Goal: Task Accomplishment & Management: Manage account settings

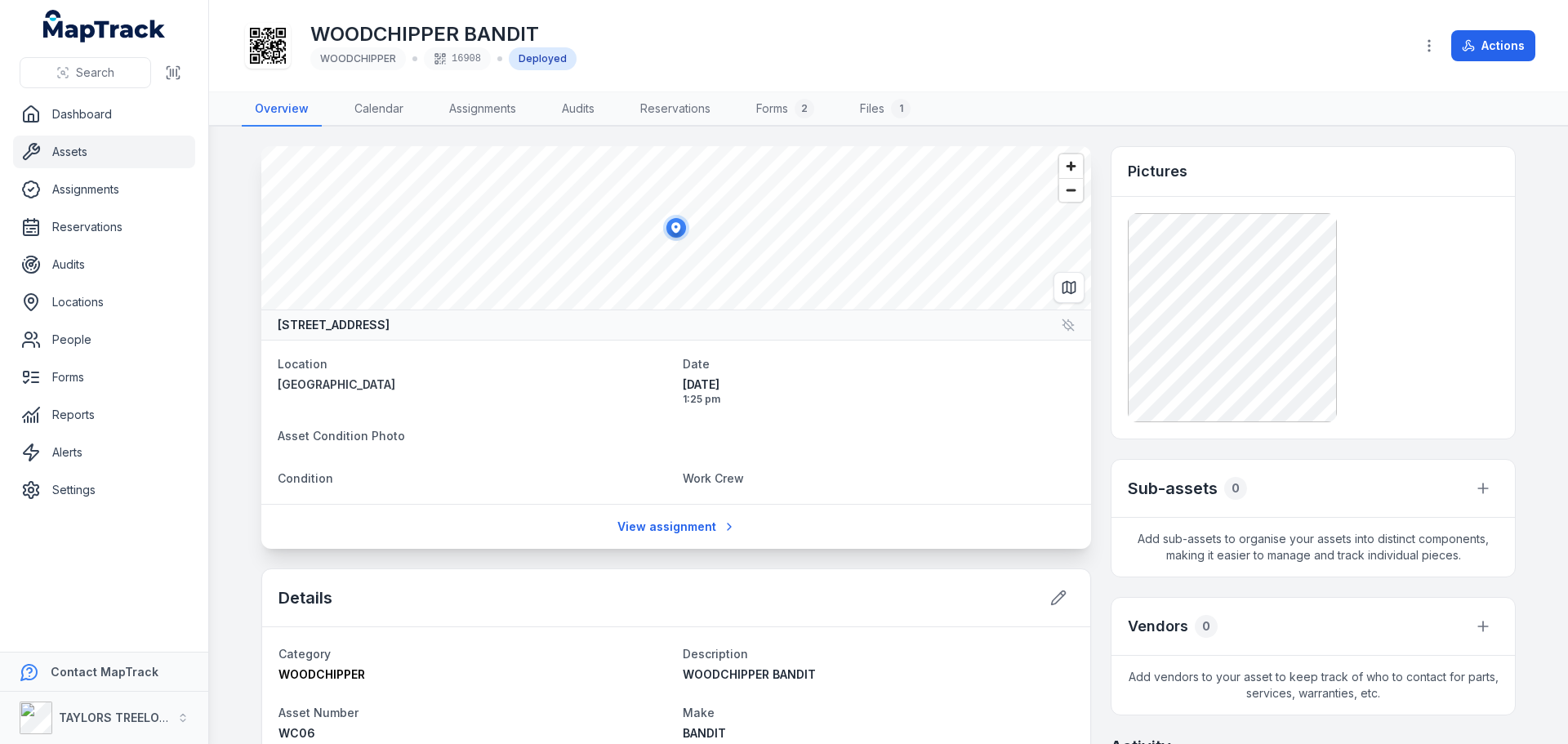
click at [62, 153] on link "Assets" at bounding box center [104, 151] width 182 height 32
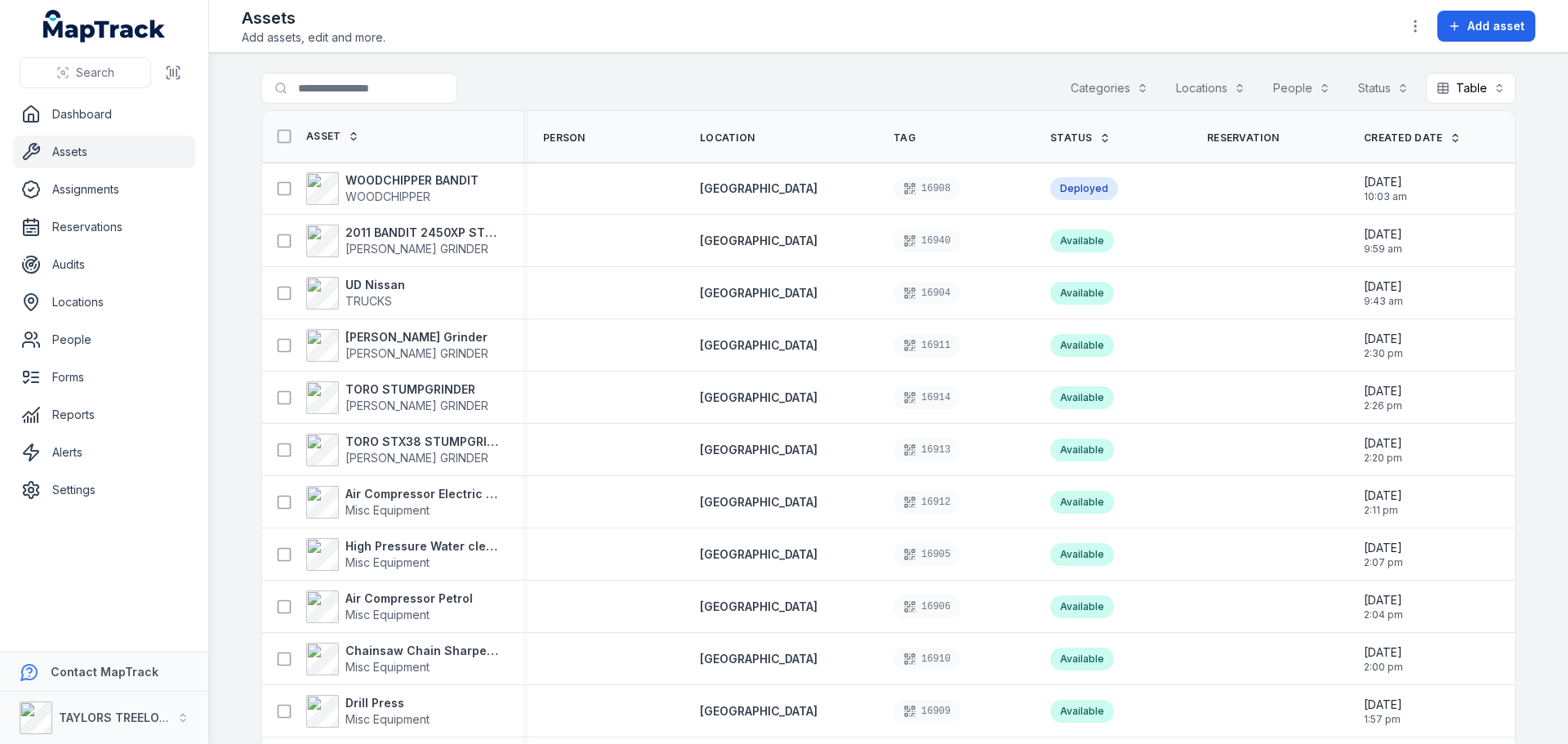
click at [348, 138] on icon at bounding box center [354, 136] width 11 height 11
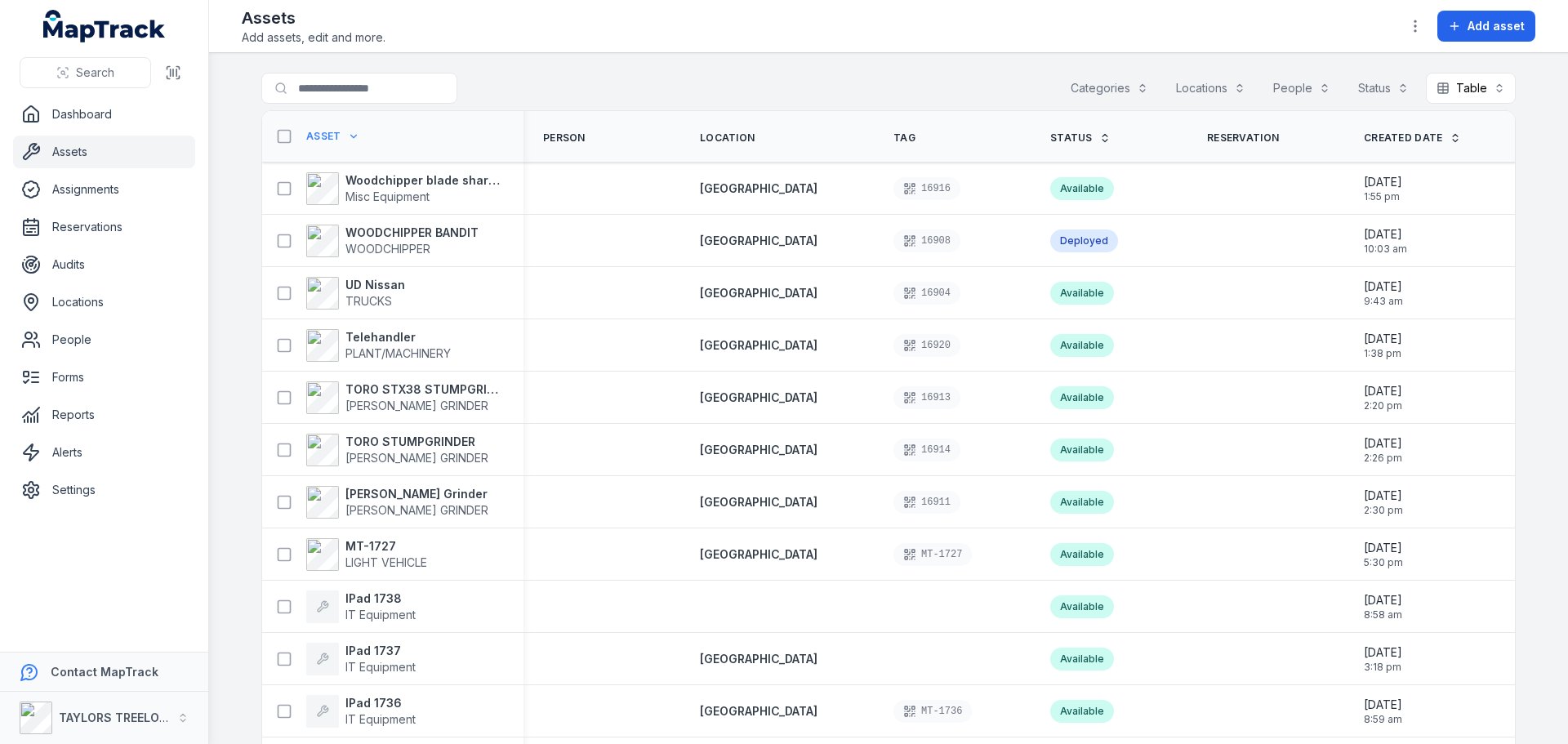
click at [348, 138] on icon at bounding box center [354, 136] width 11 height 11
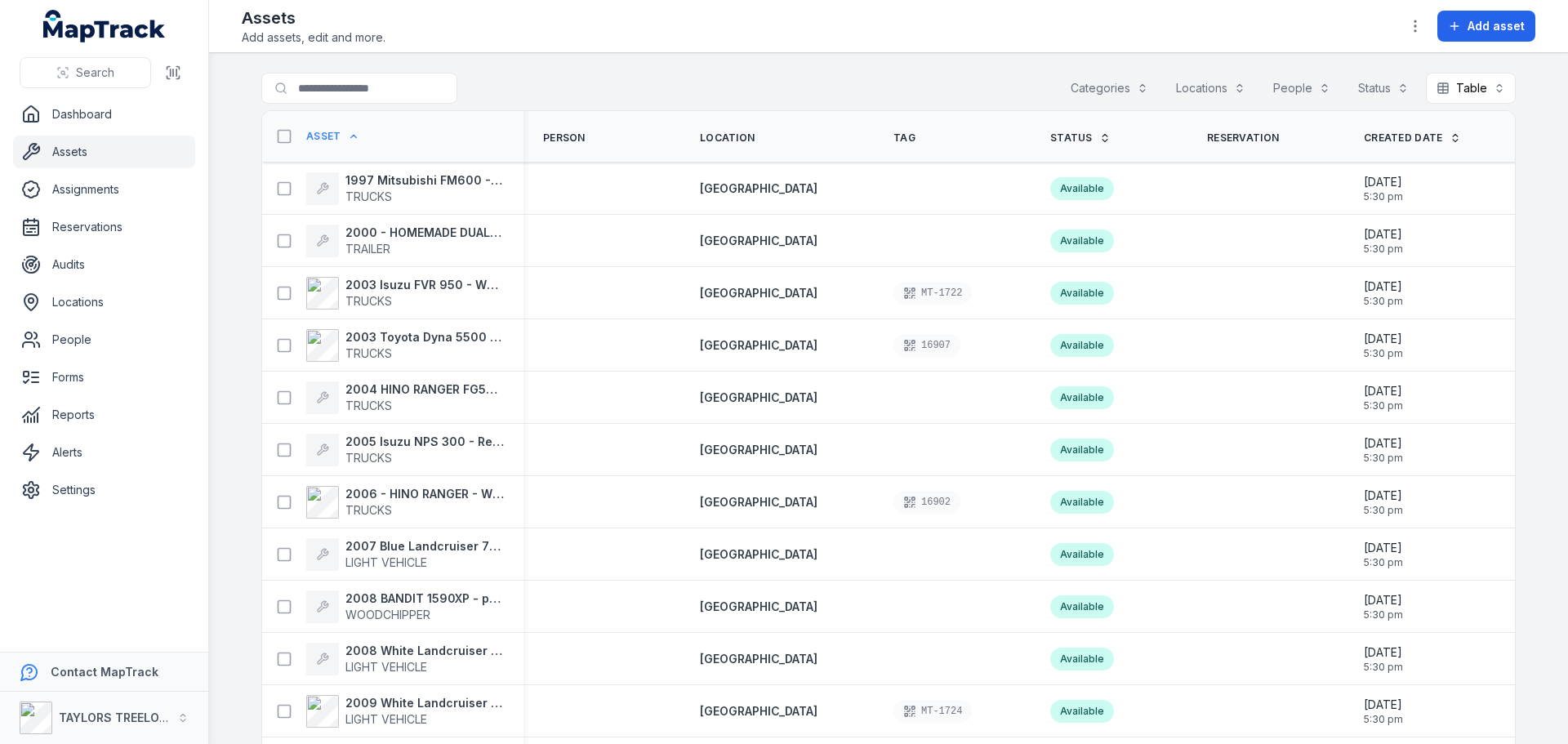
click at [73, 148] on link "Assets" at bounding box center [104, 151] width 182 height 32
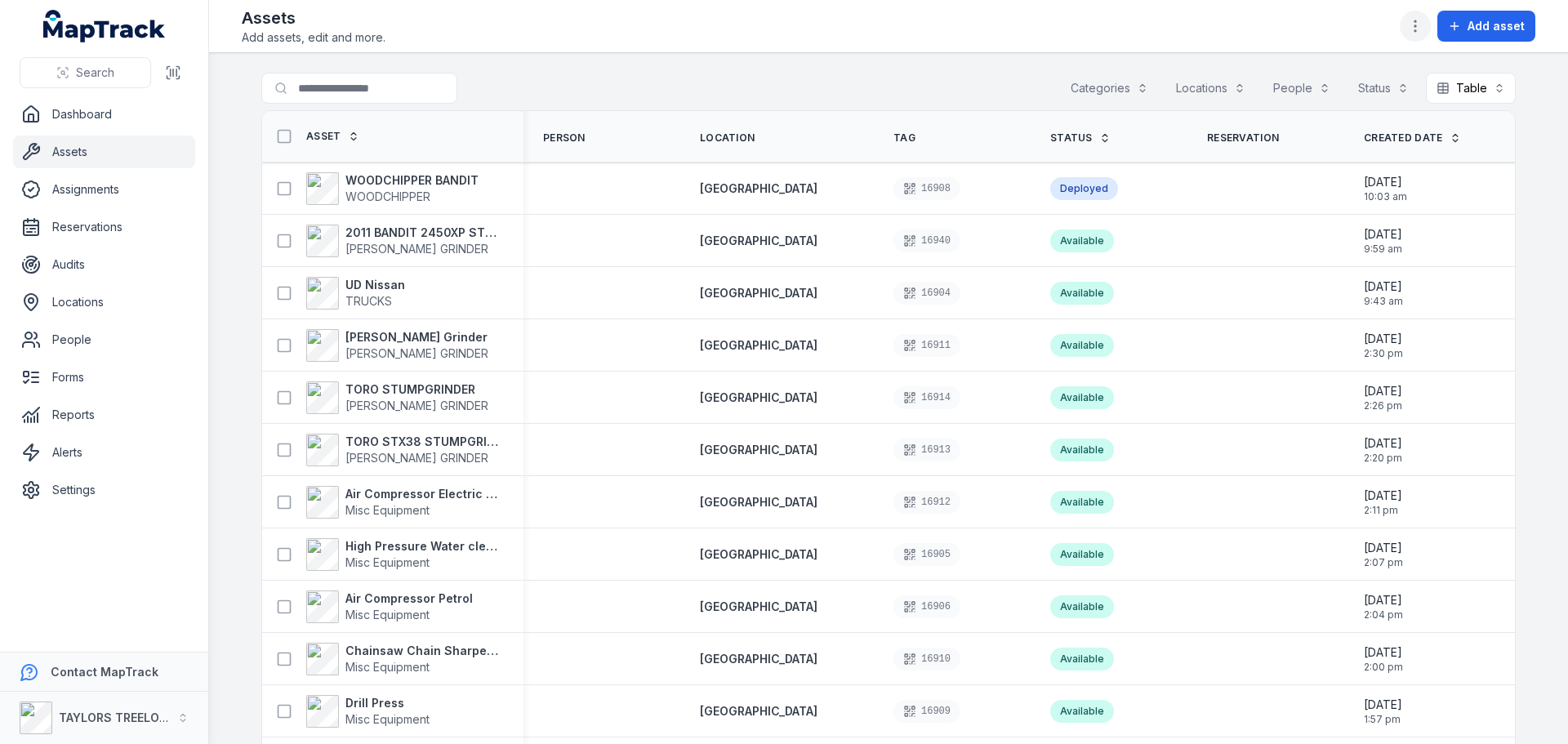
click at [1422, 31] on icon "button" at bounding box center [1415, 27] width 17 height 17
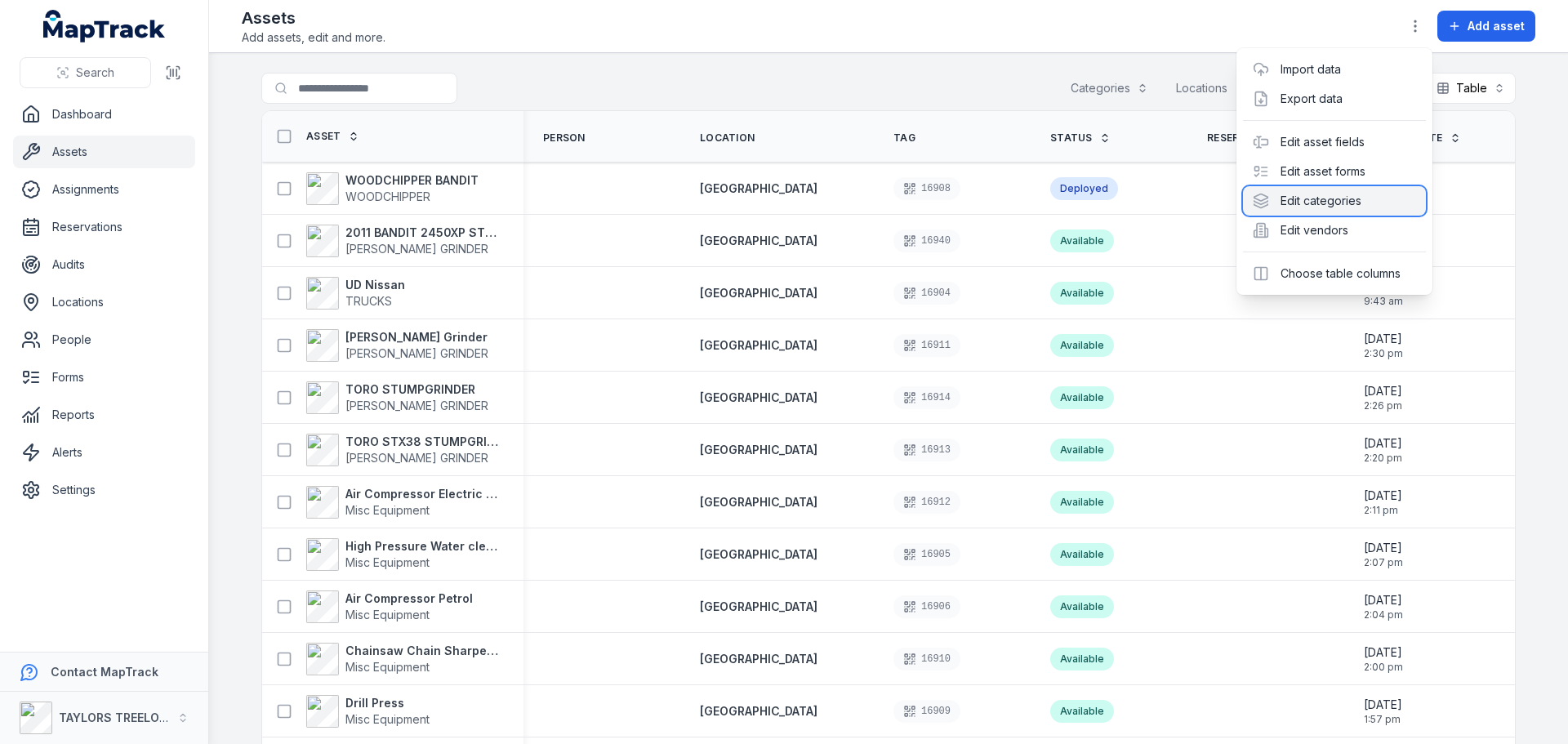
click at [1341, 196] on div "Edit categories" at bounding box center [1334, 201] width 183 height 29
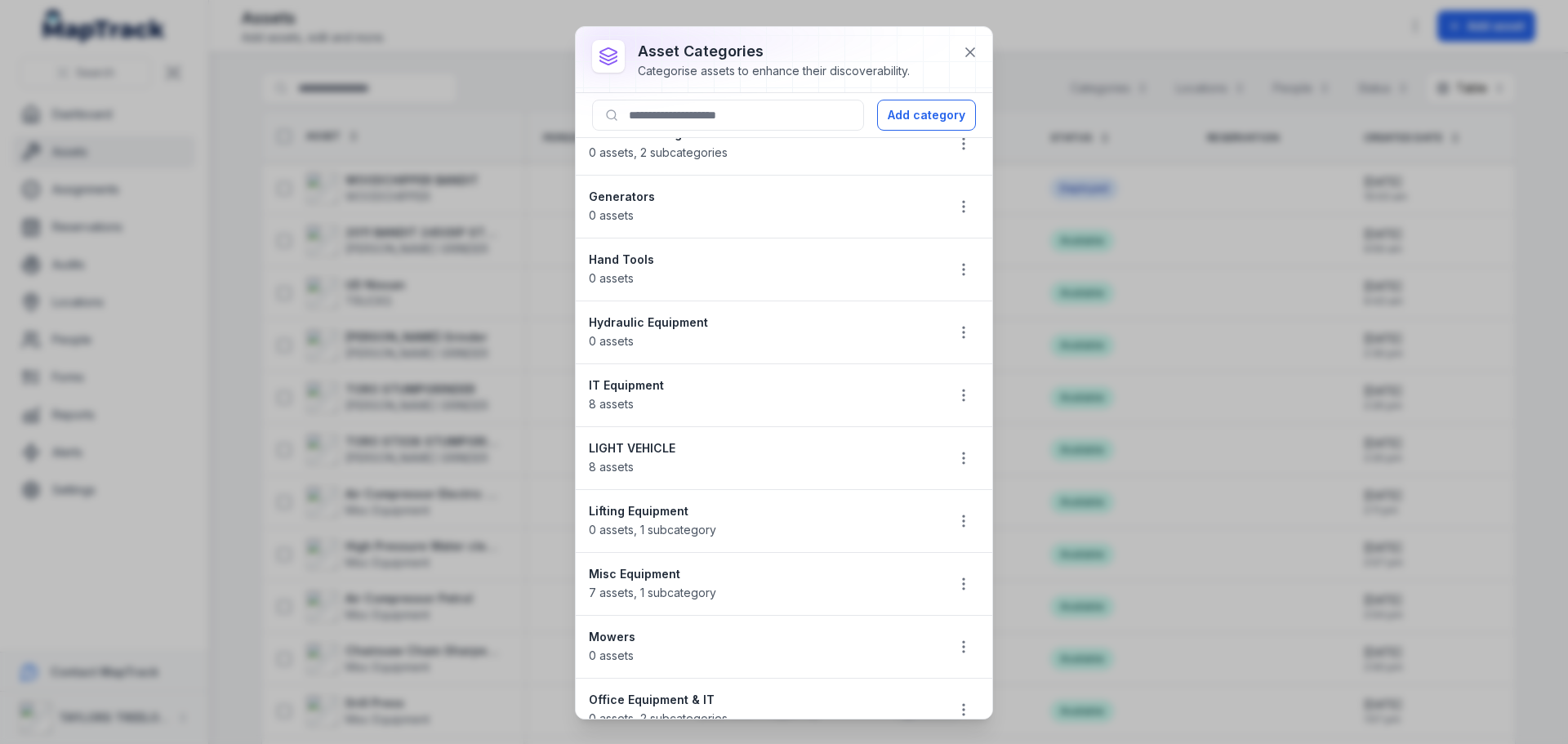
scroll to position [654, 0]
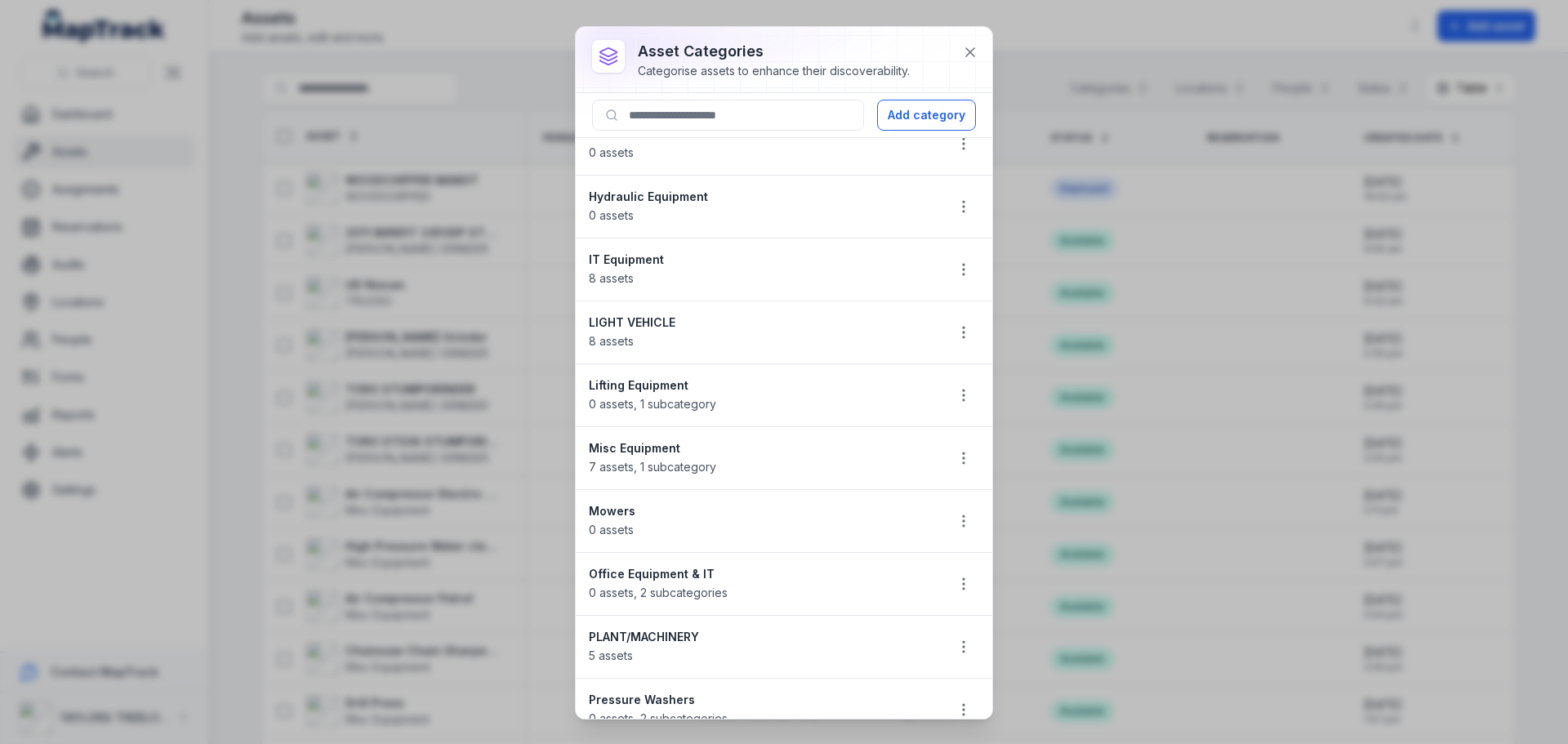
click at [656, 321] on strong "LIGHT VEHICLE" at bounding box center [761, 323] width 343 height 17
click at [956, 333] on icon "button" at bounding box center [964, 332] width 17 height 17
click at [816, 375] on div "Edit" at bounding box center [869, 376] width 183 height 29
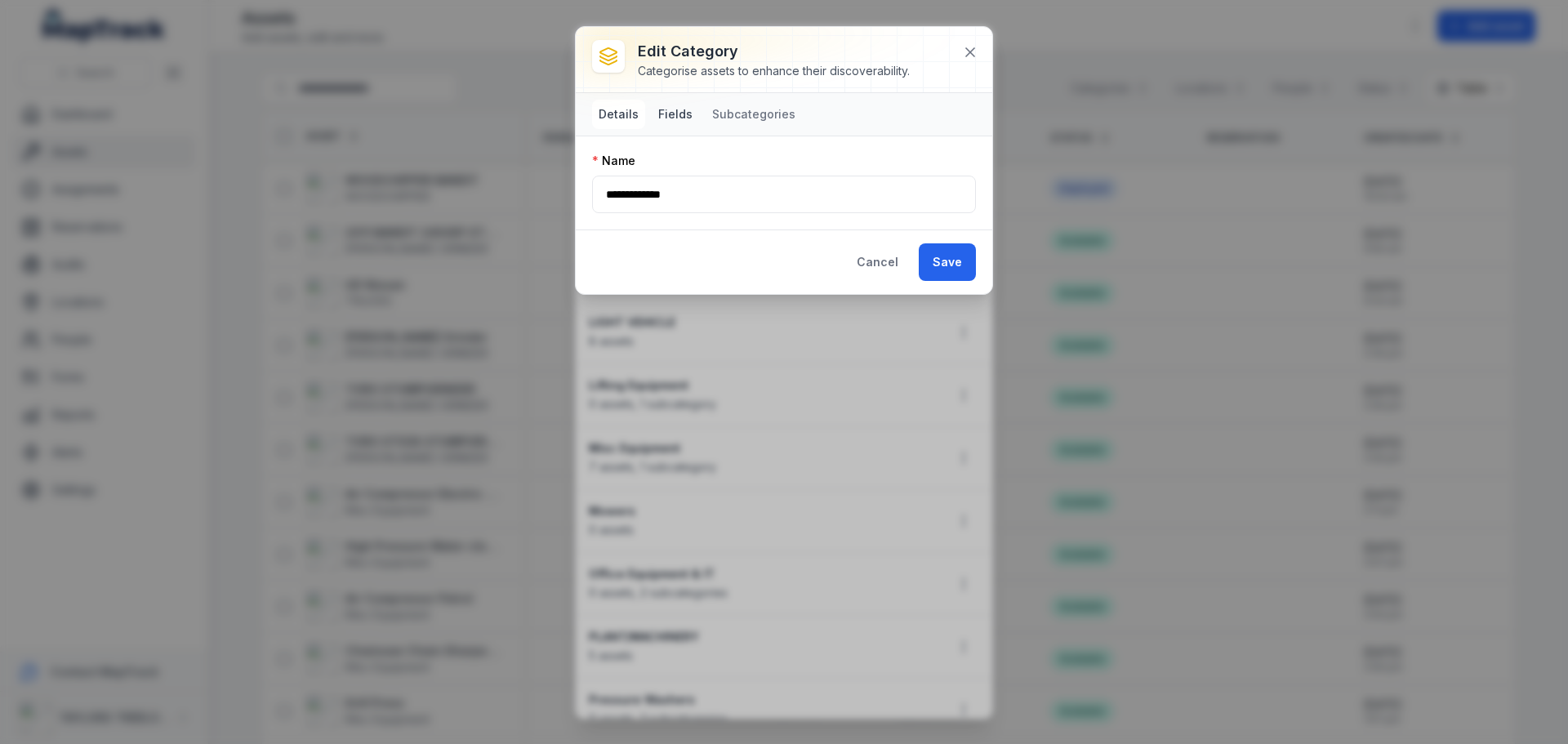
click at [668, 115] on button "Fields" at bounding box center [675, 114] width 47 height 29
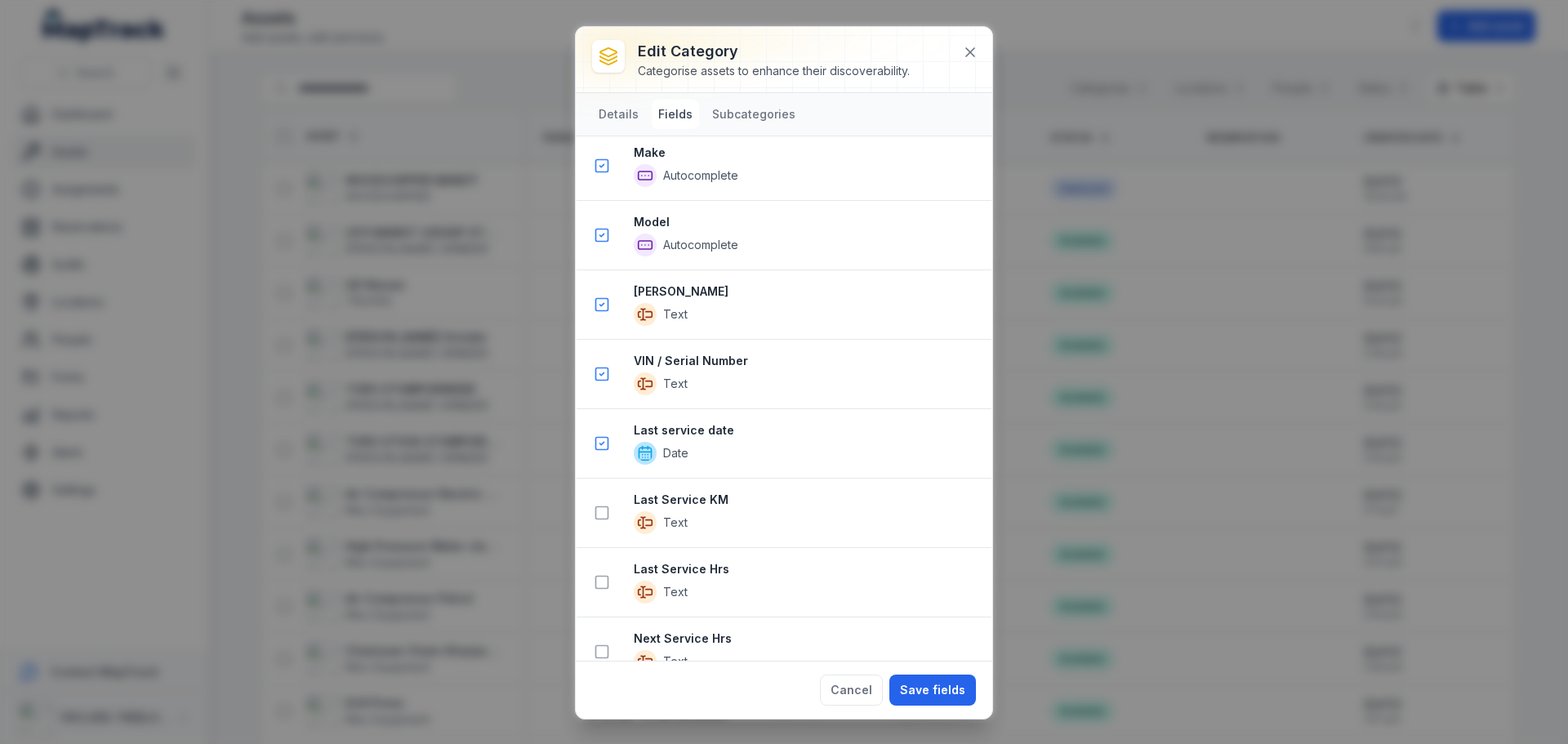
scroll to position [981, 0]
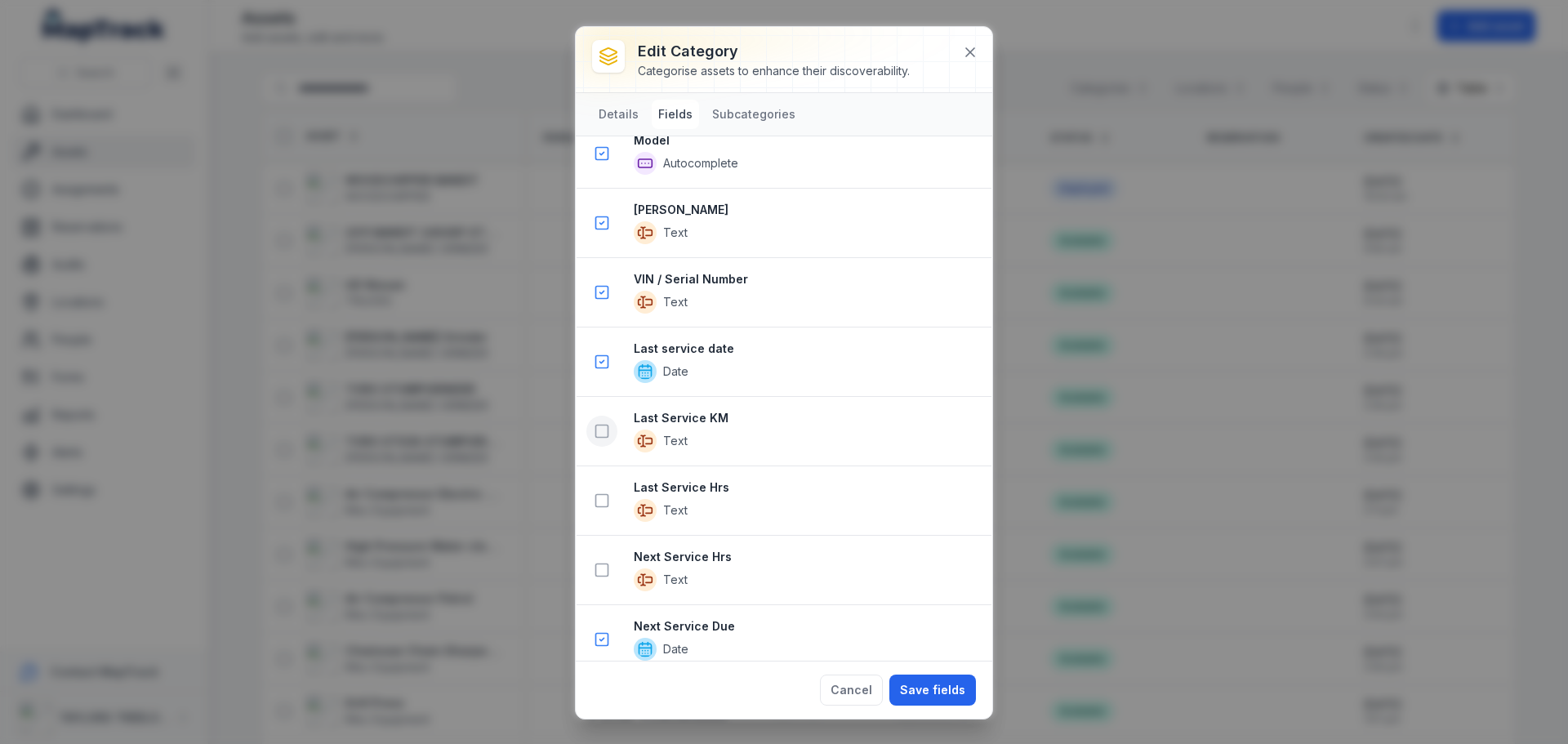
click at [605, 434] on icon at bounding box center [602, 432] width 17 height 17
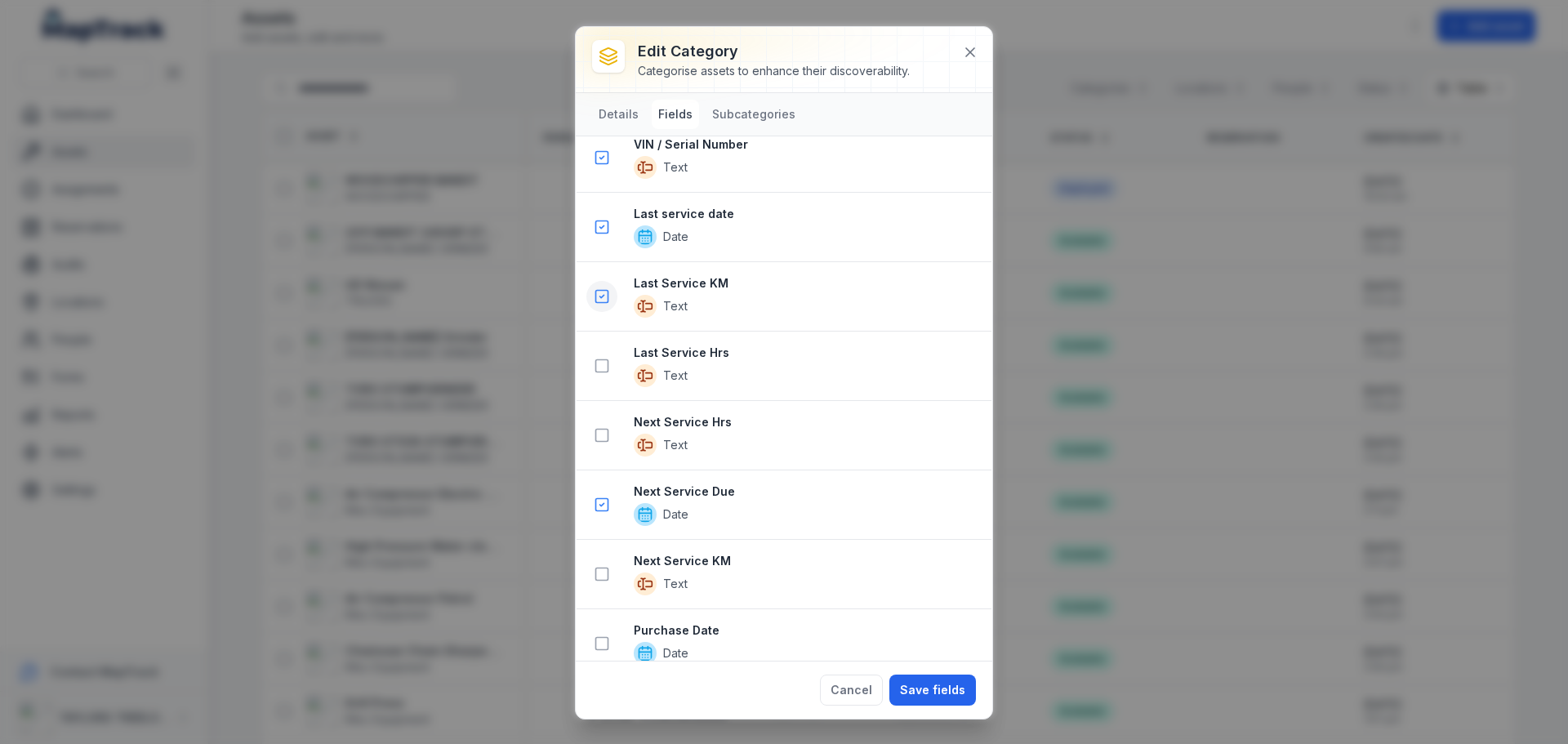
scroll to position [1213, 0]
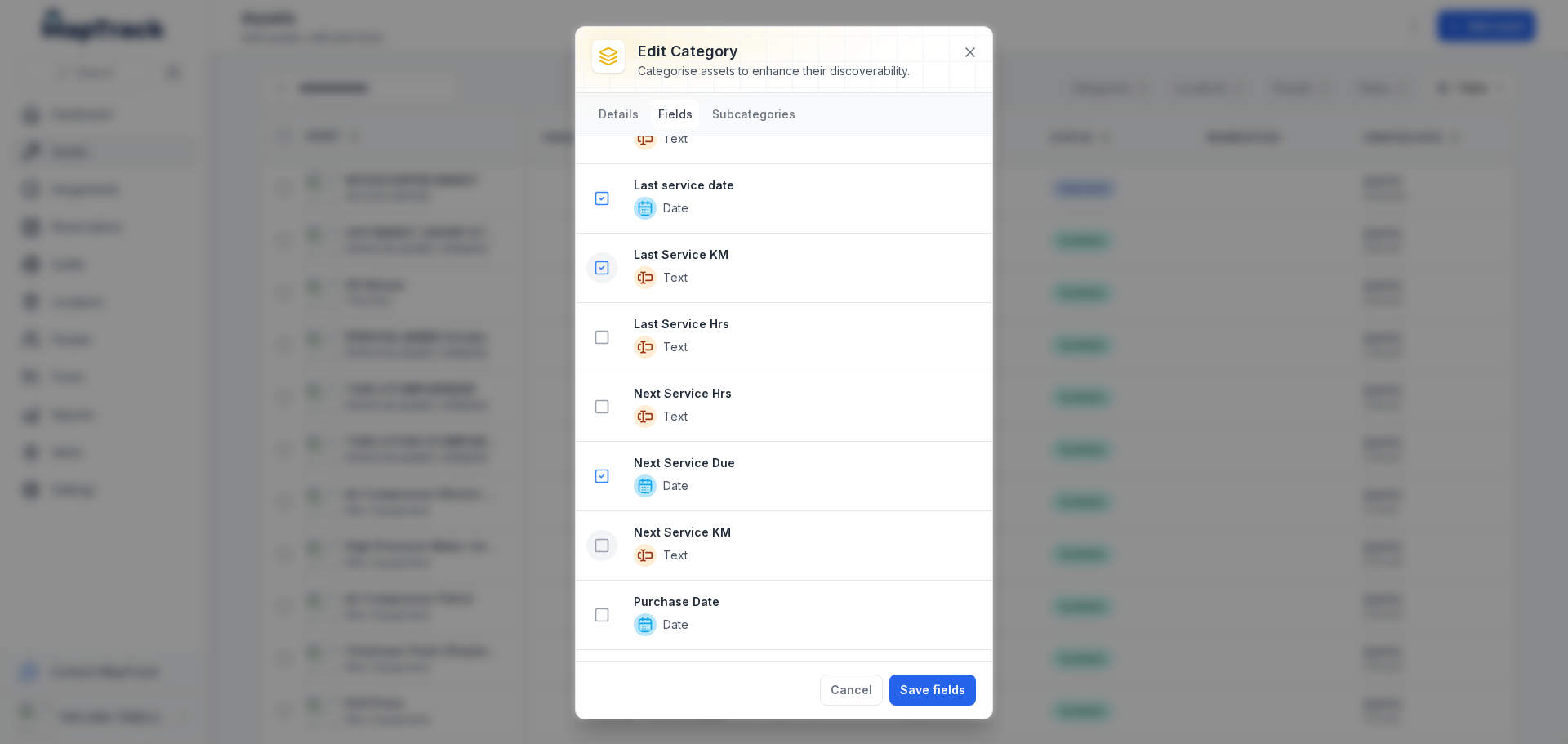
click at [602, 543] on icon at bounding box center [602, 546] width 17 height 17
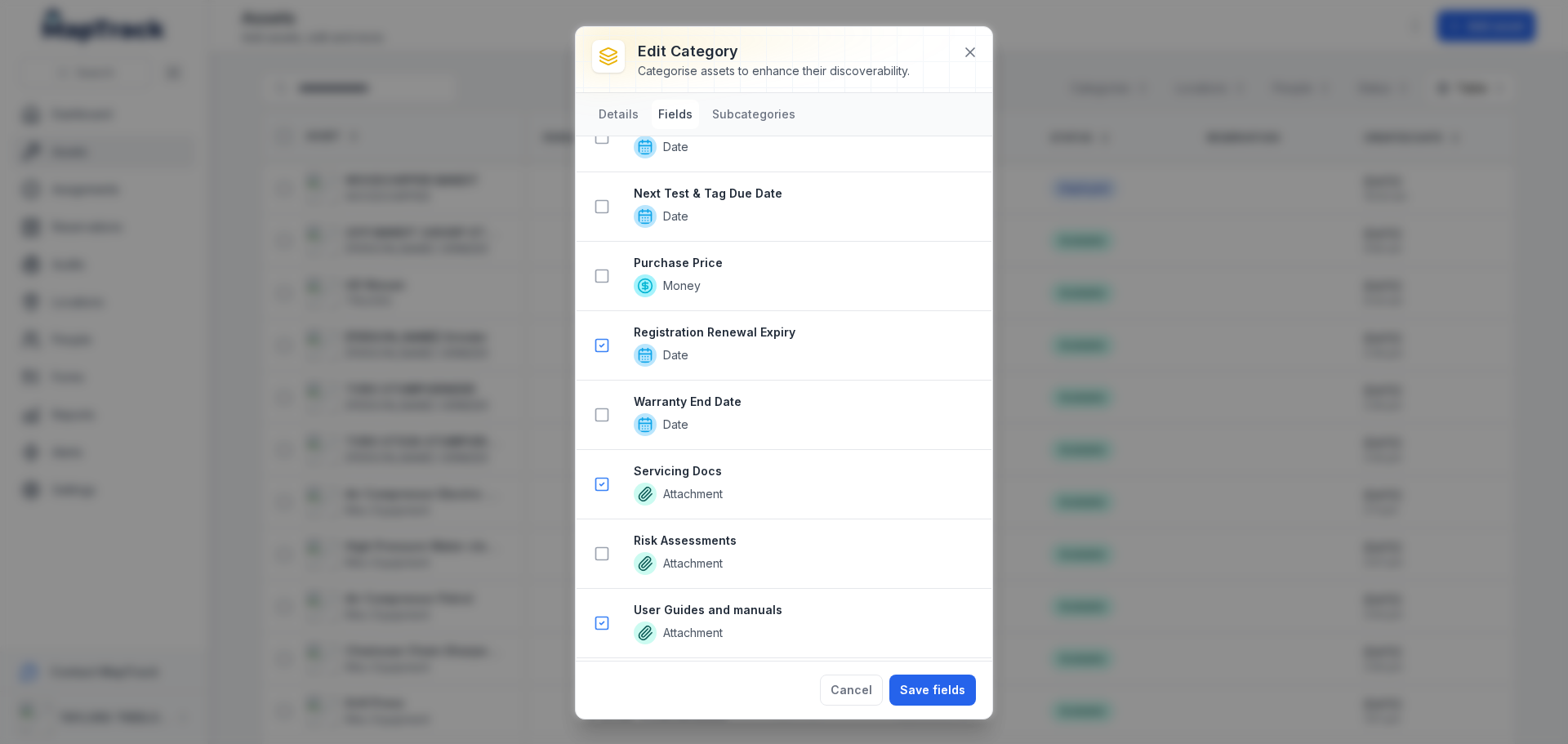
scroll to position [1684, 0]
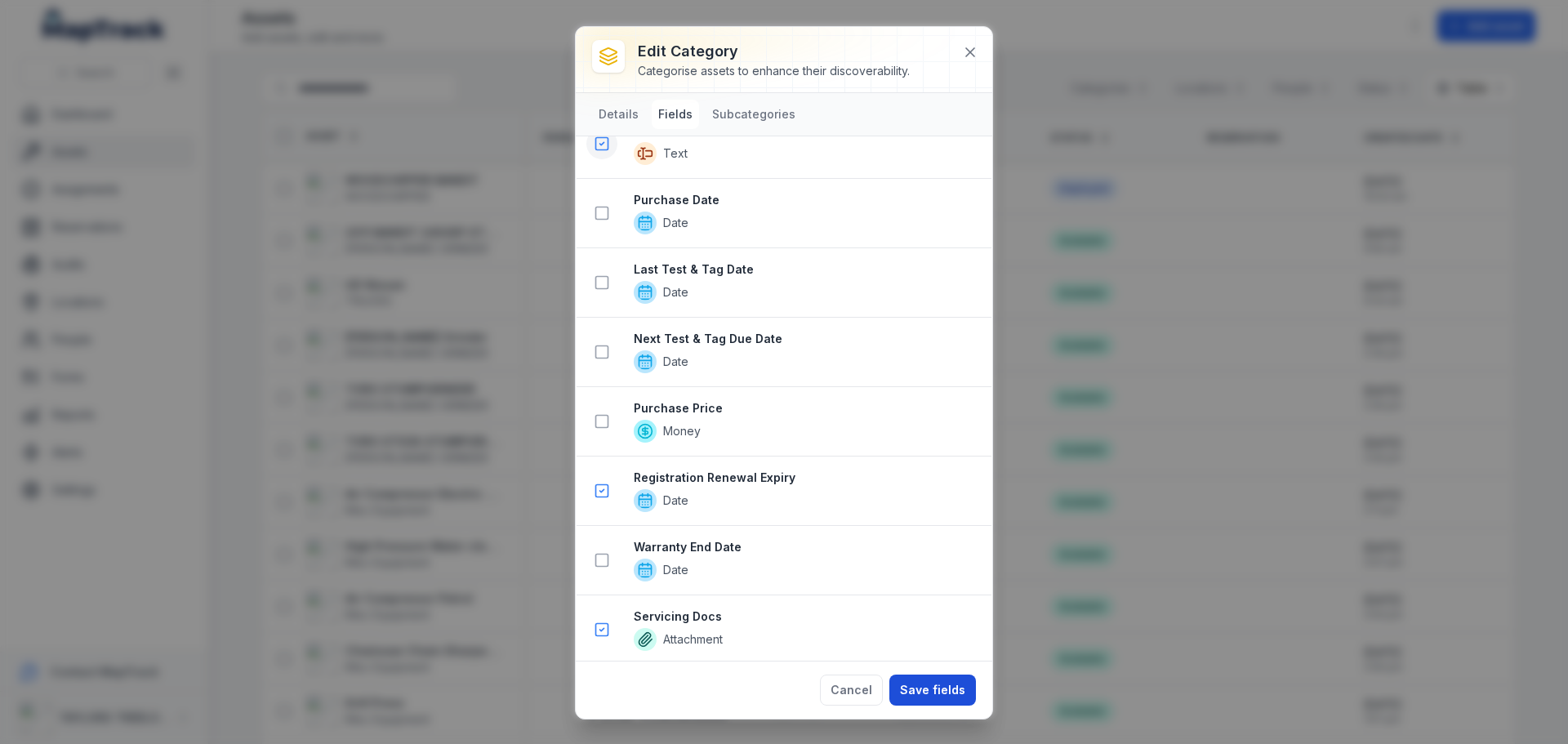
click at [935, 692] on button "Save fields" at bounding box center [933, 691] width 87 height 31
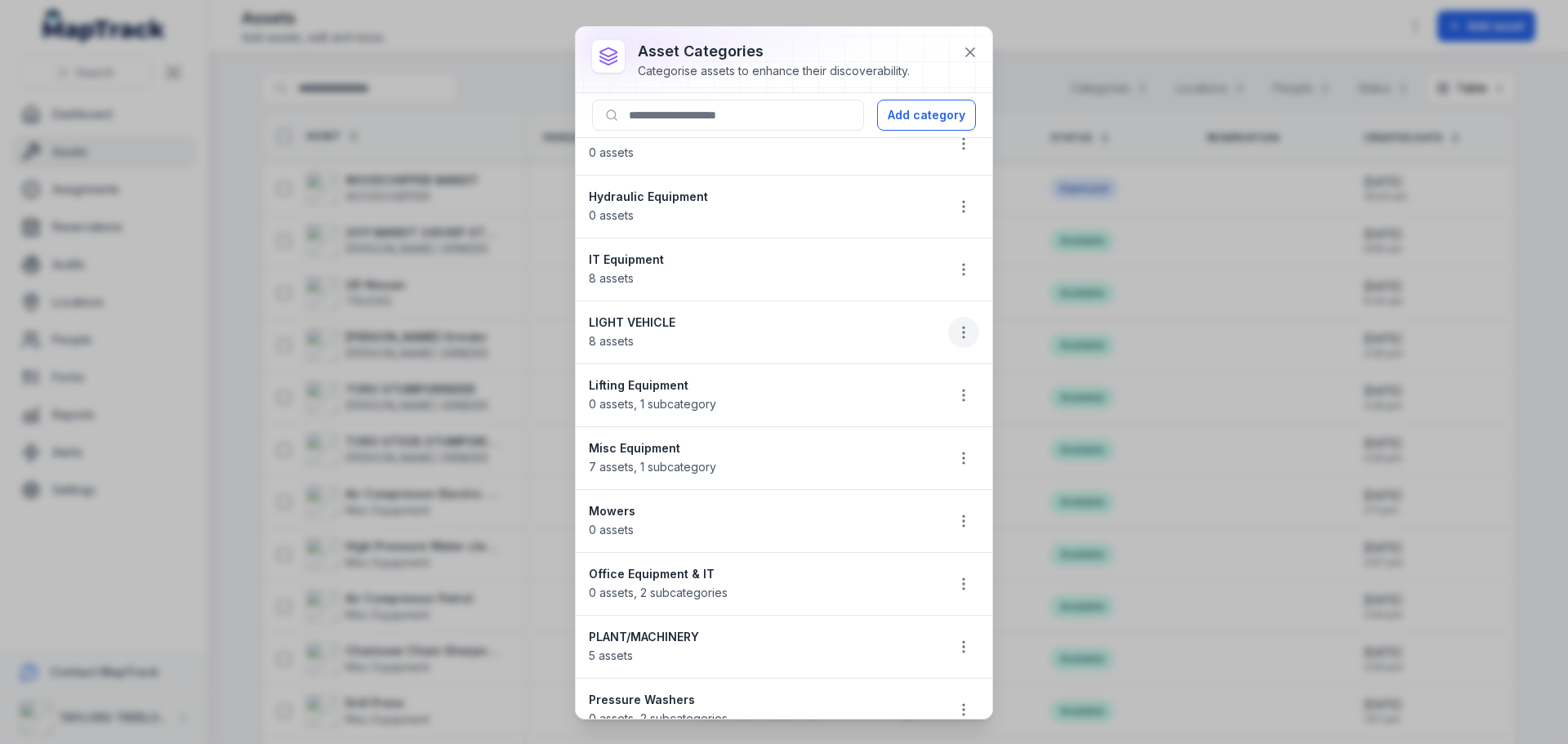
click at [963, 333] on circle "button" at bounding box center [964, 332] width 2 height 2
click at [833, 379] on div "Edit" at bounding box center [869, 376] width 183 height 29
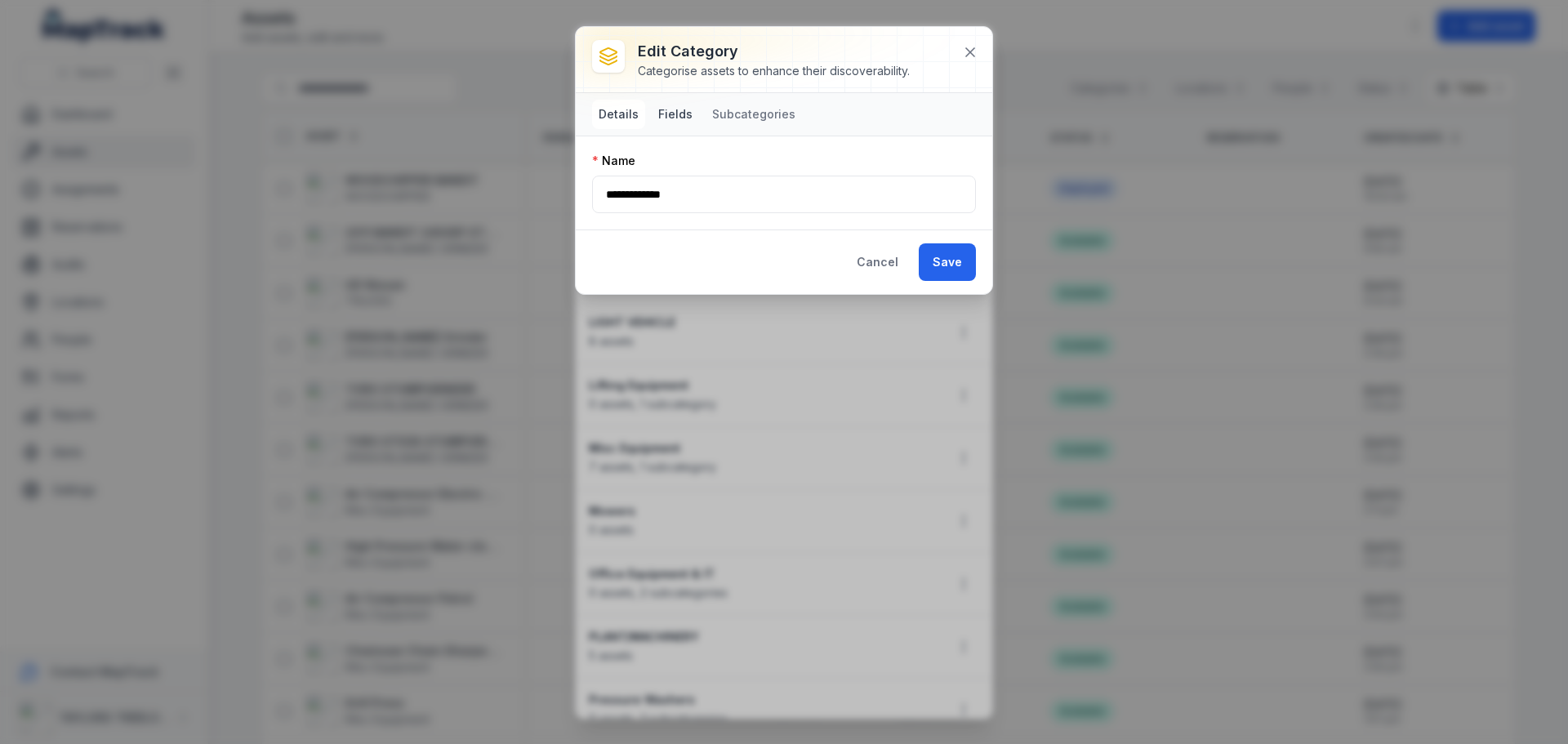
click at [659, 110] on button "Fields" at bounding box center [675, 114] width 47 height 29
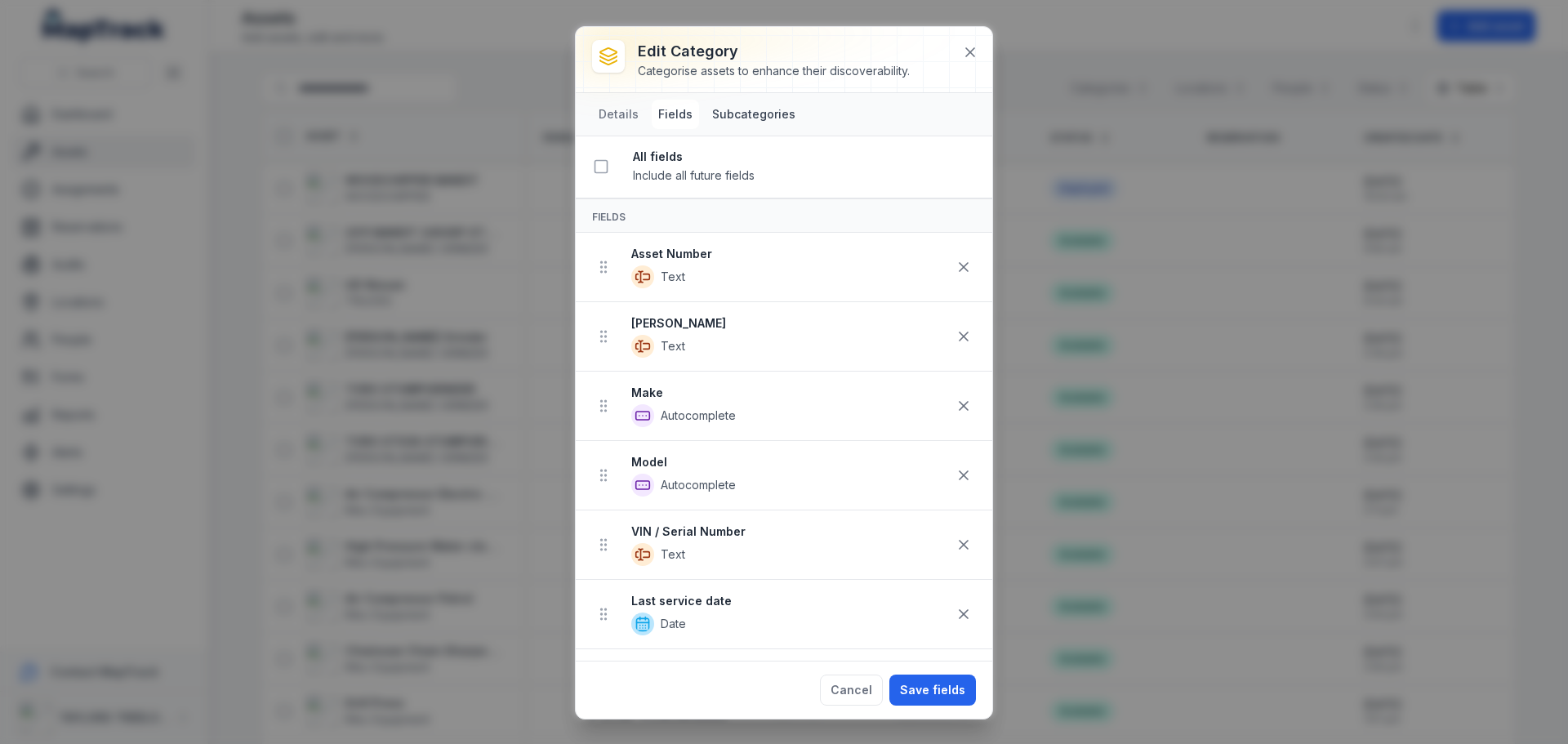
click at [729, 113] on button "Subcategories" at bounding box center [753, 114] width 97 height 29
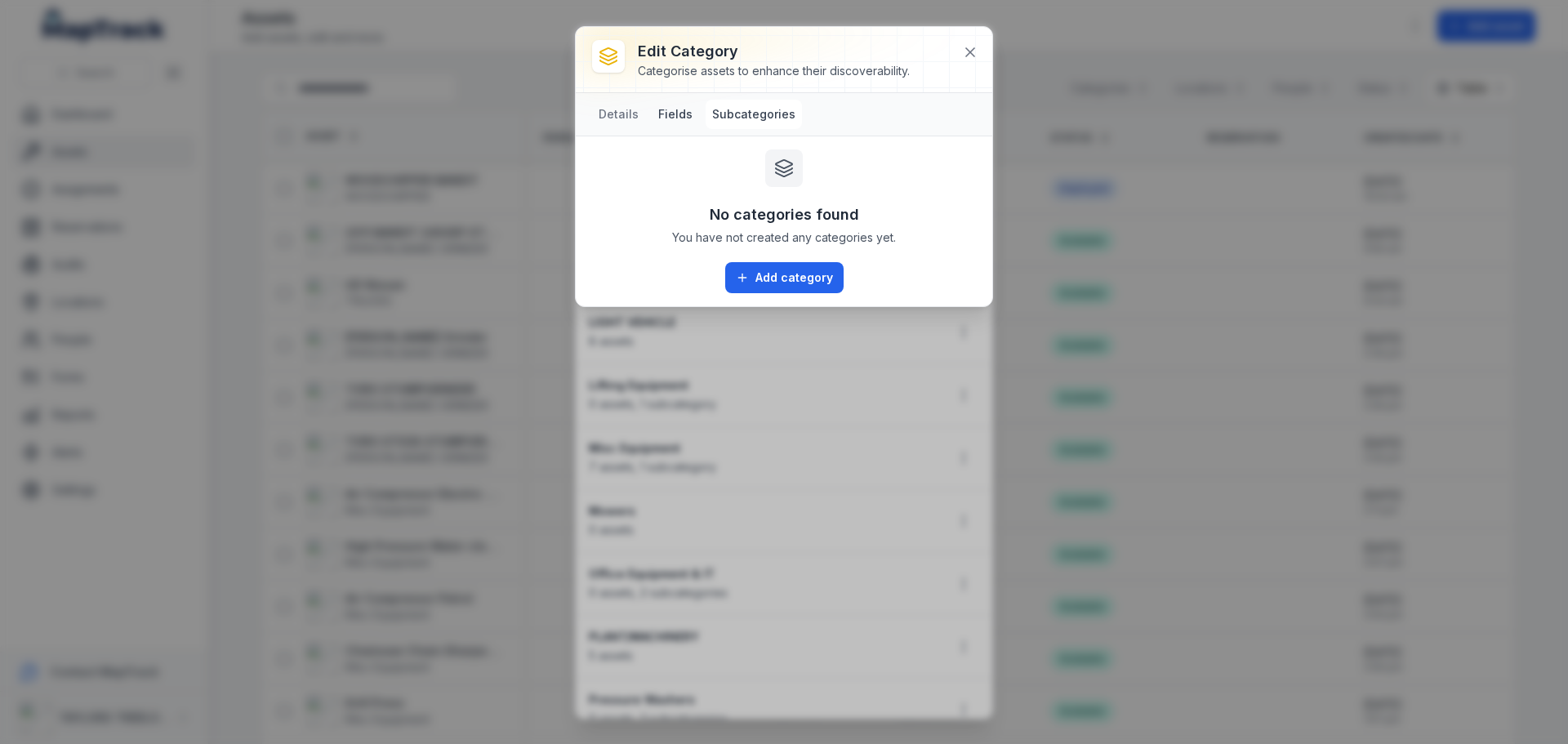
click at [670, 113] on button "Fields" at bounding box center [675, 114] width 47 height 29
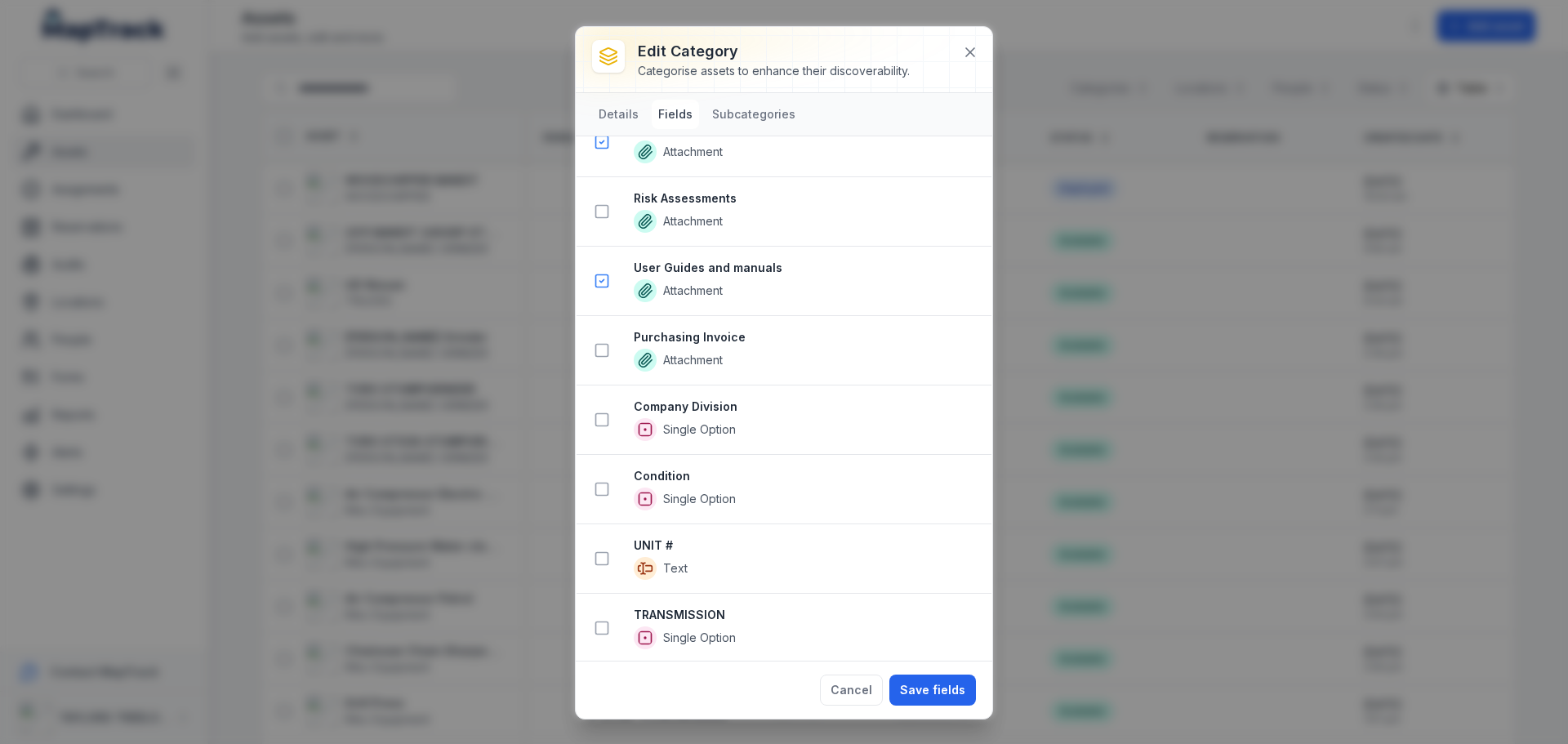
scroll to position [2174, 0]
click at [941, 685] on button "Save fields" at bounding box center [933, 691] width 87 height 31
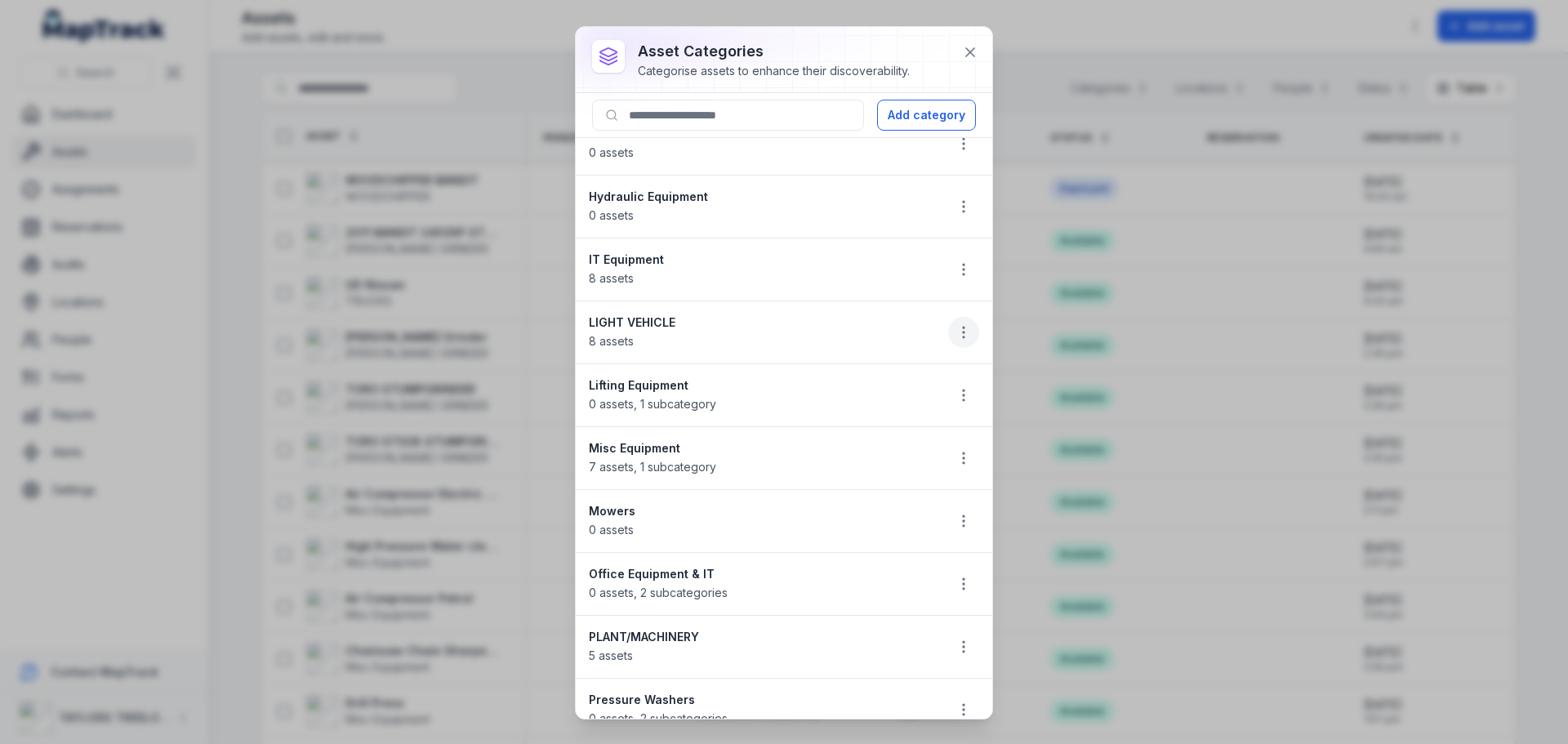
click at [956, 328] on icon "button" at bounding box center [964, 332] width 17 height 17
click at [686, 343] on li "LIGHT VEHICLE 8 assets" at bounding box center [784, 331] width 416 height 64
click at [956, 272] on icon "button" at bounding box center [964, 270] width 17 height 17
click at [829, 313] on div "Edit" at bounding box center [869, 313] width 183 height 29
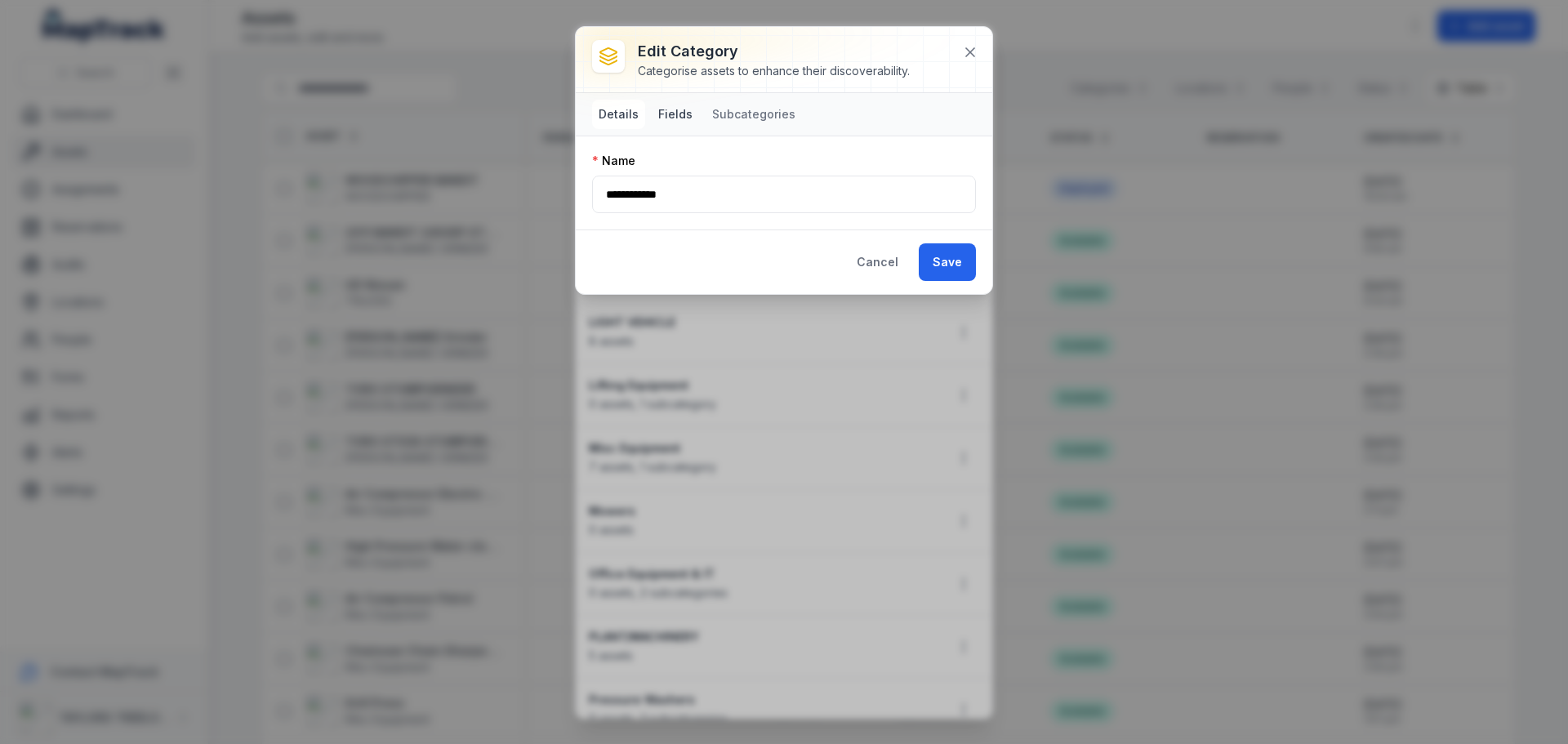
click at [662, 112] on button "Fields" at bounding box center [675, 114] width 47 height 29
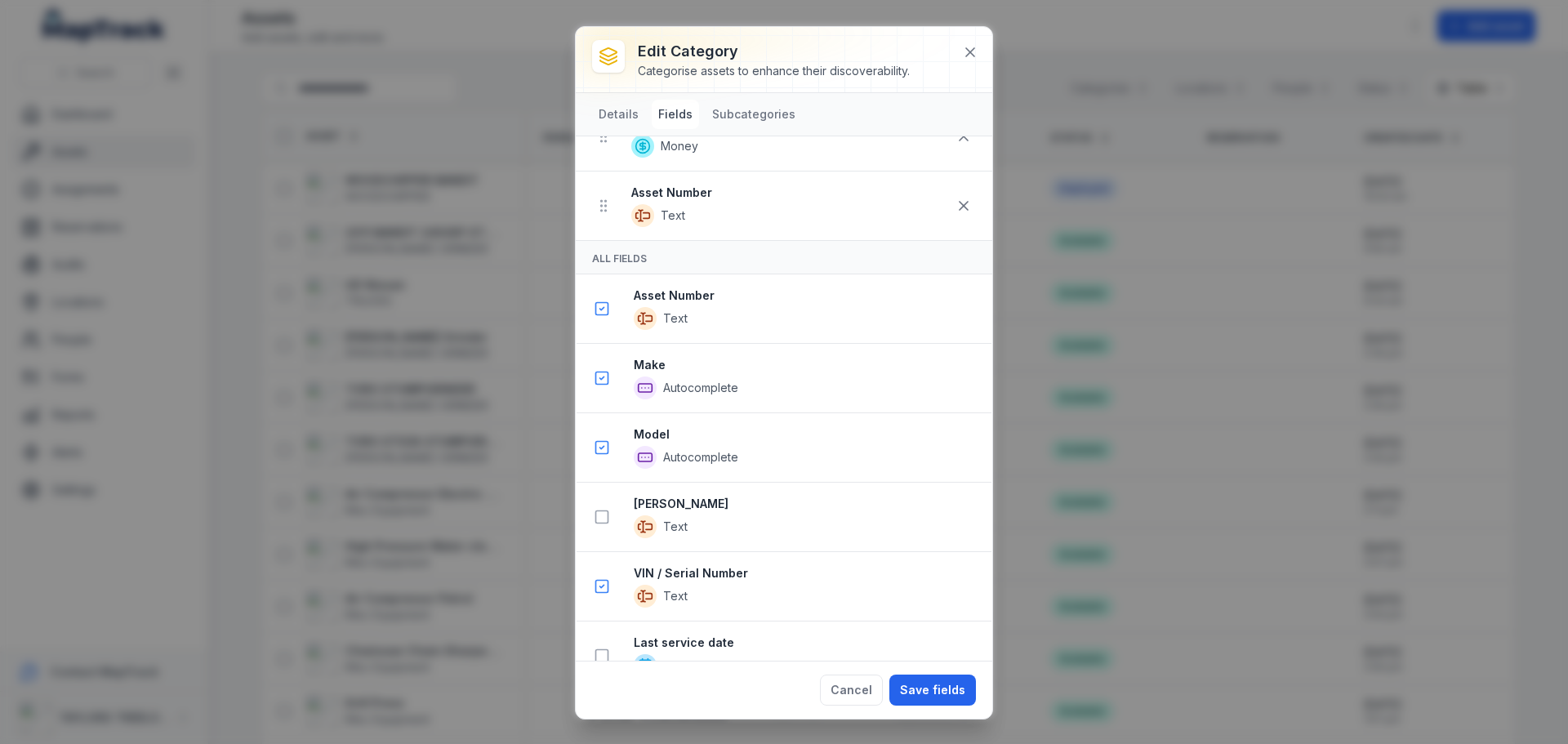
scroll to position [490, 0]
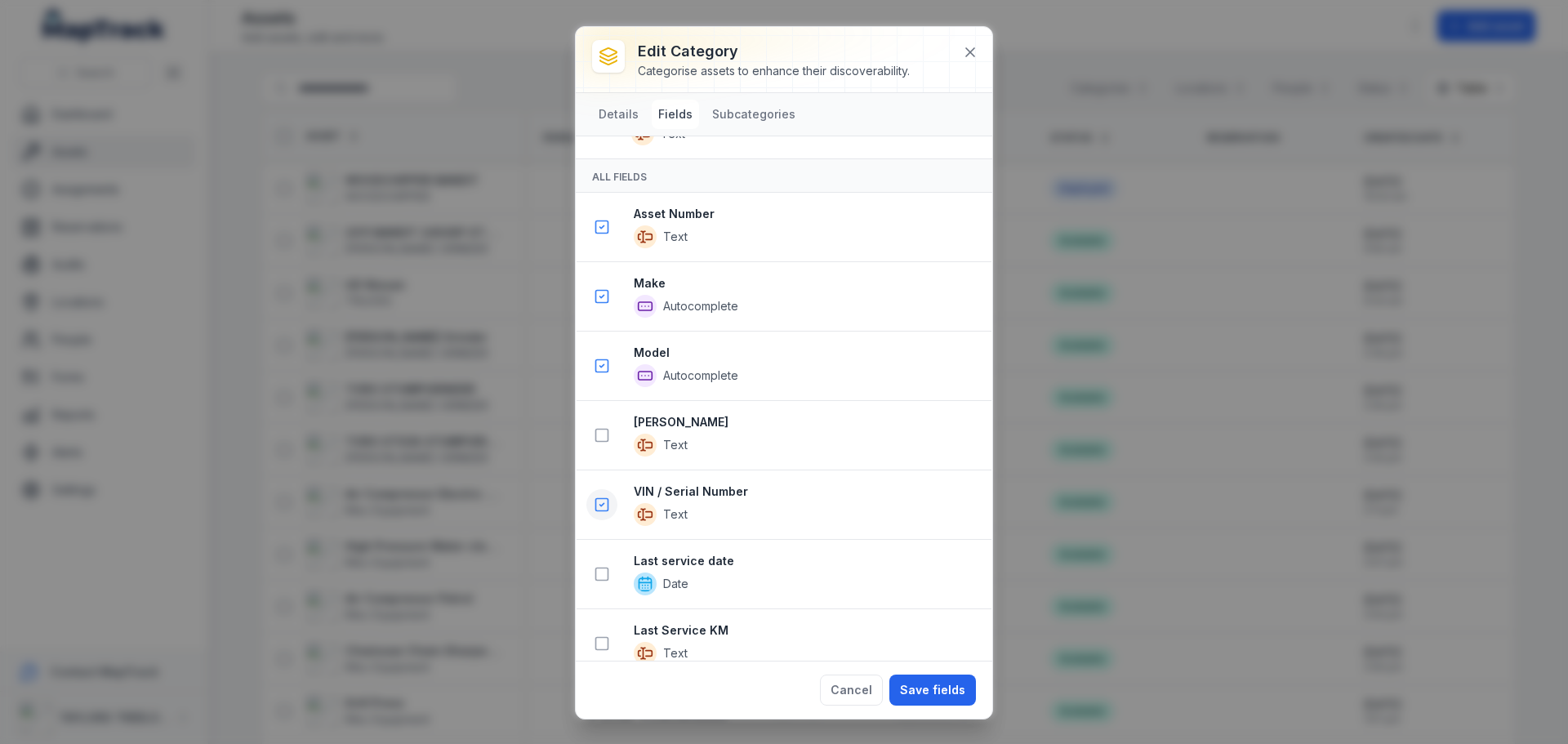
click at [599, 508] on icon at bounding box center [602, 505] width 17 height 17
click at [601, 503] on icon at bounding box center [602, 505] width 17 height 17
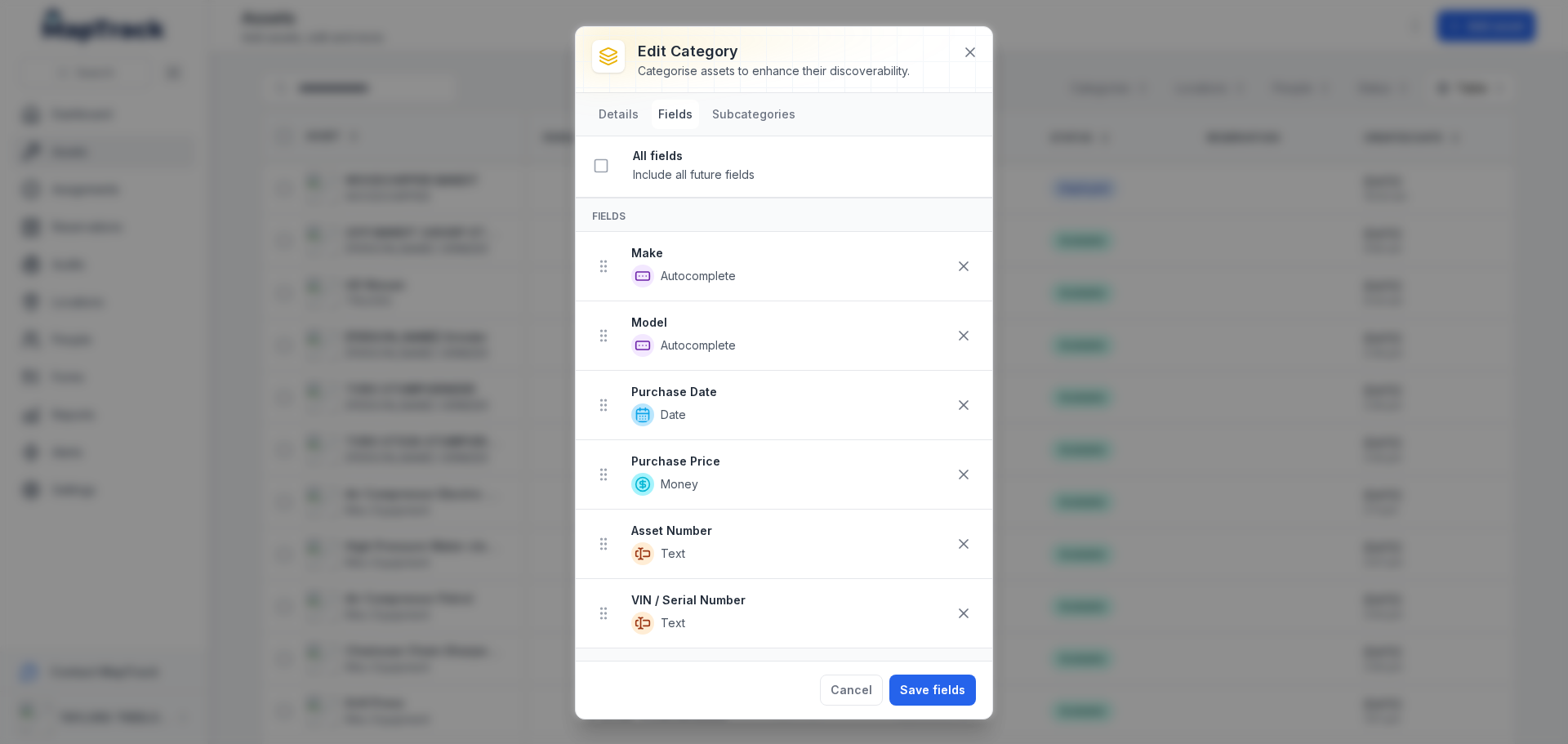
scroll to position [0, 0]
click at [749, 112] on button "Subcategories" at bounding box center [753, 114] width 97 height 29
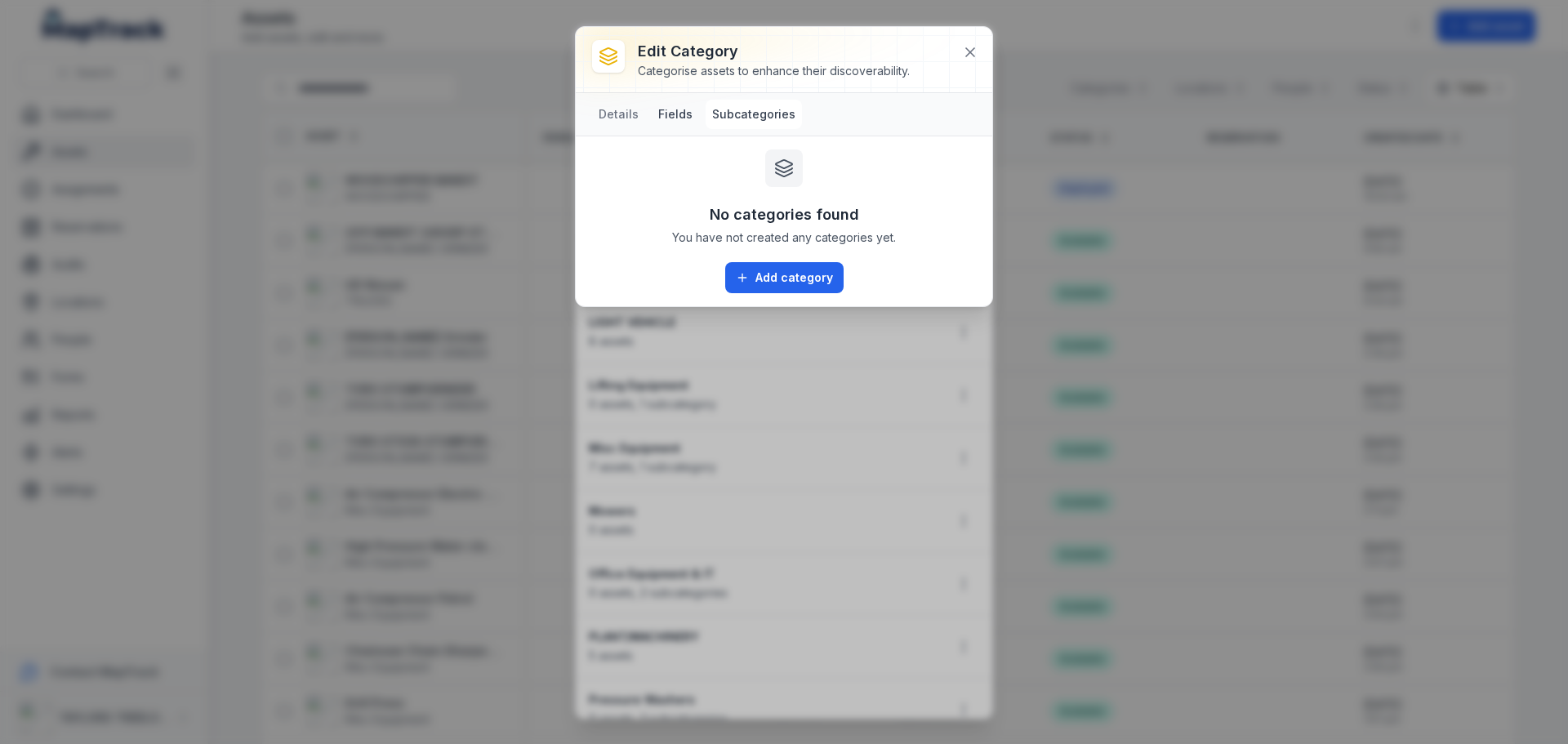
click at [673, 113] on button "Fields" at bounding box center [675, 114] width 47 height 29
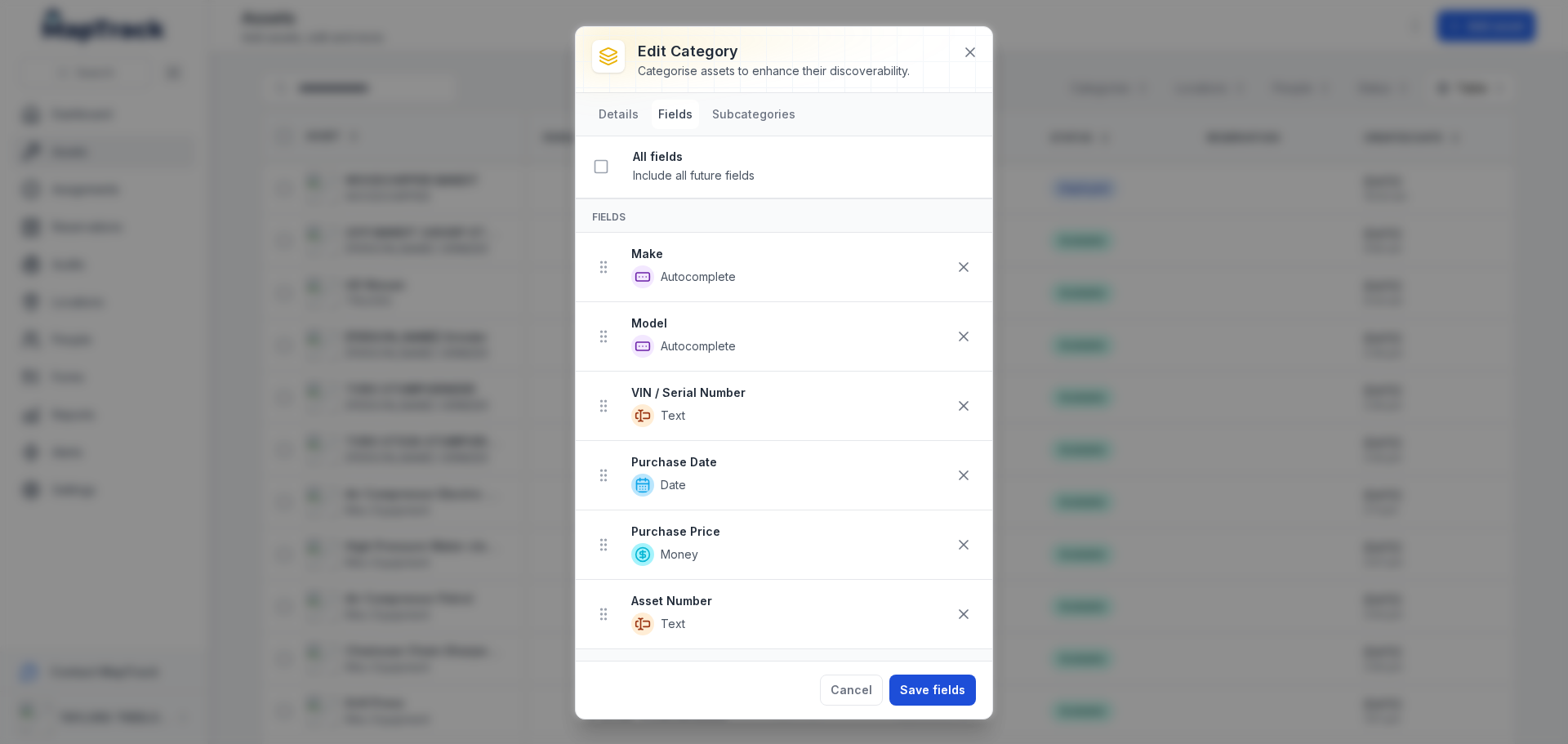
click at [919, 695] on button "Save fields" at bounding box center [933, 691] width 87 height 31
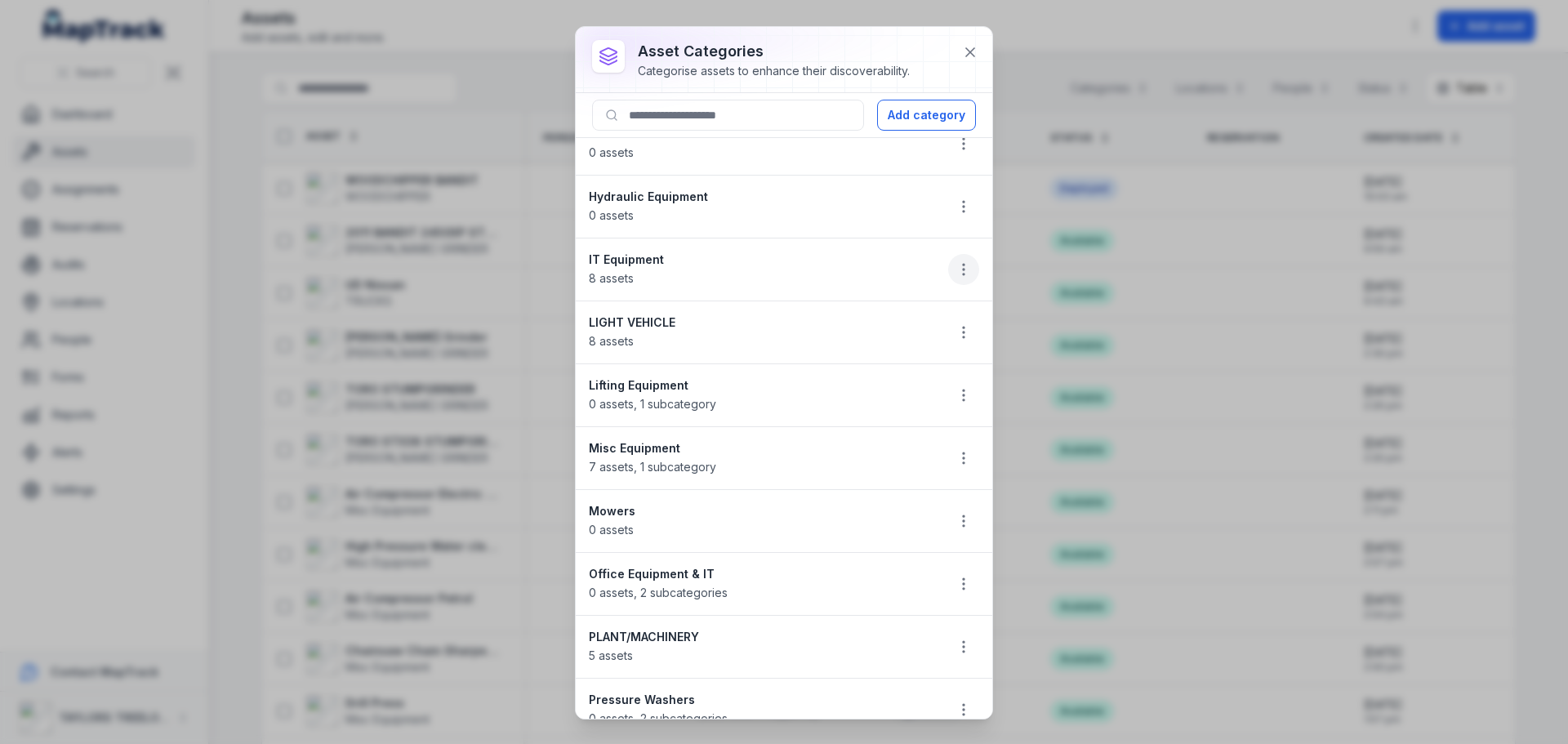
click at [963, 269] on circle "button" at bounding box center [964, 270] width 2 height 2
click at [814, 315] on div "Edit" at bounding box center [869, 313] width 183 height 29
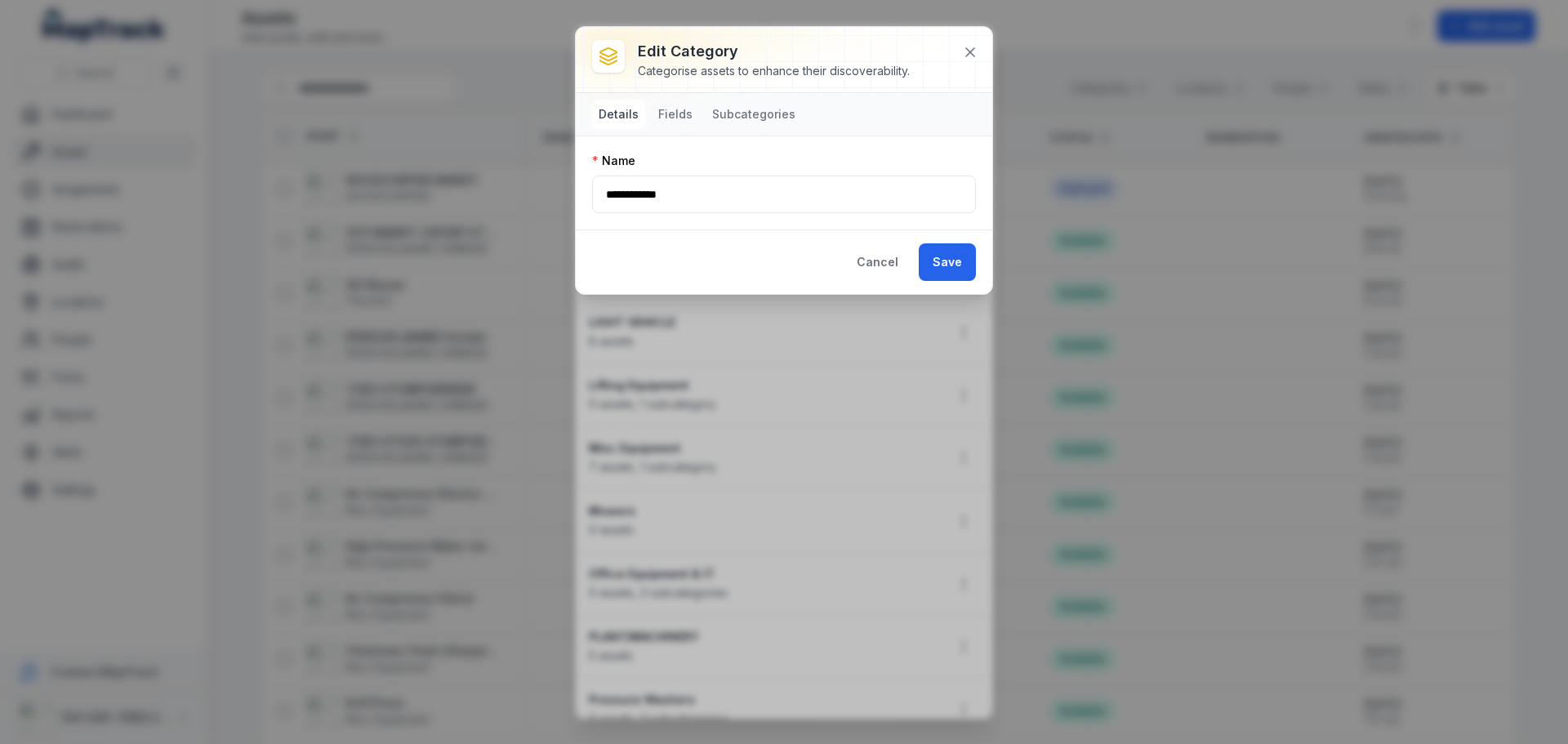
click at [614, 114] on button "Details" at bounding box center [619, 114] width 53 height 29
click at [669, 113] on button "Fields" at bounding box center [675, 114] width 47 height 29
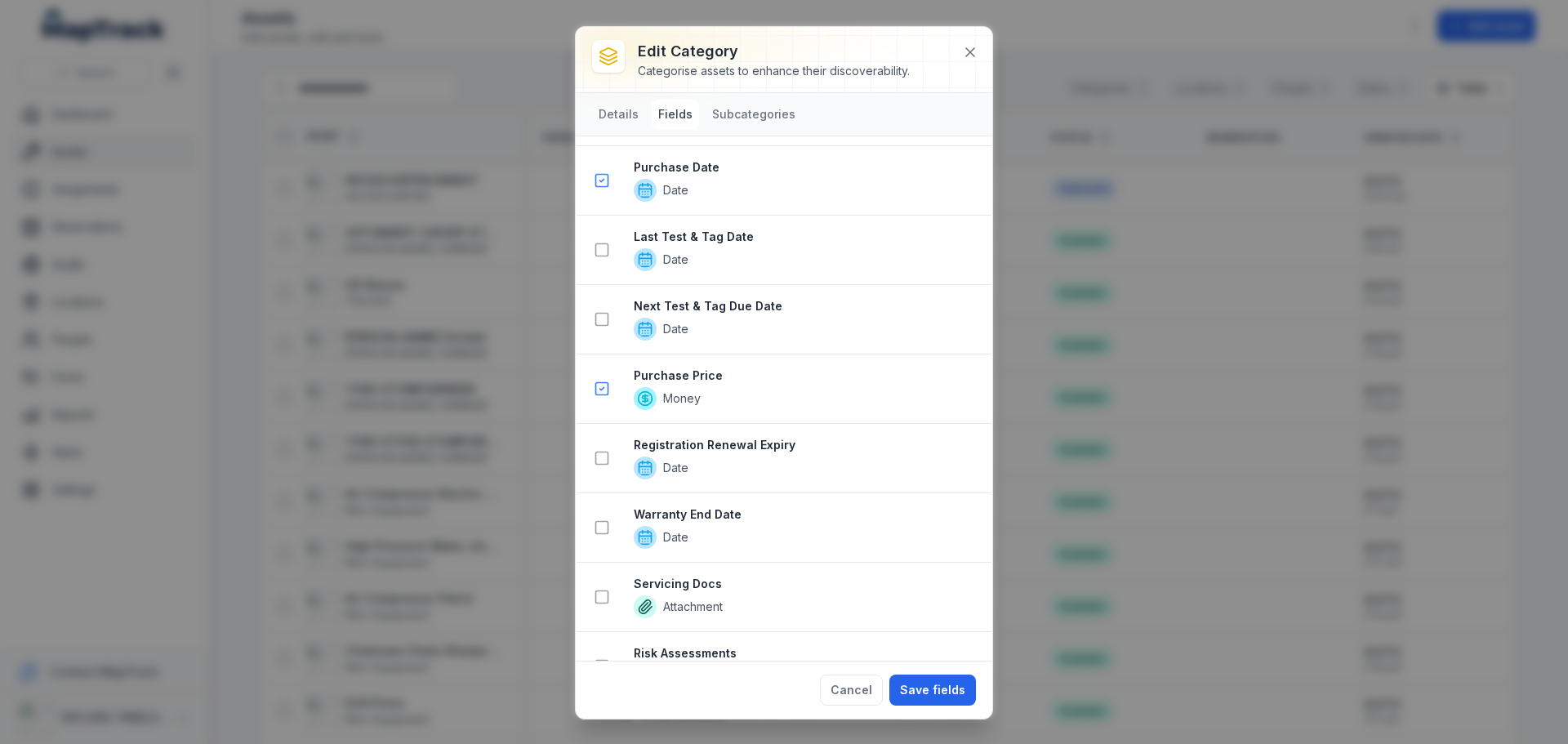
scroll to position [1307, 0]
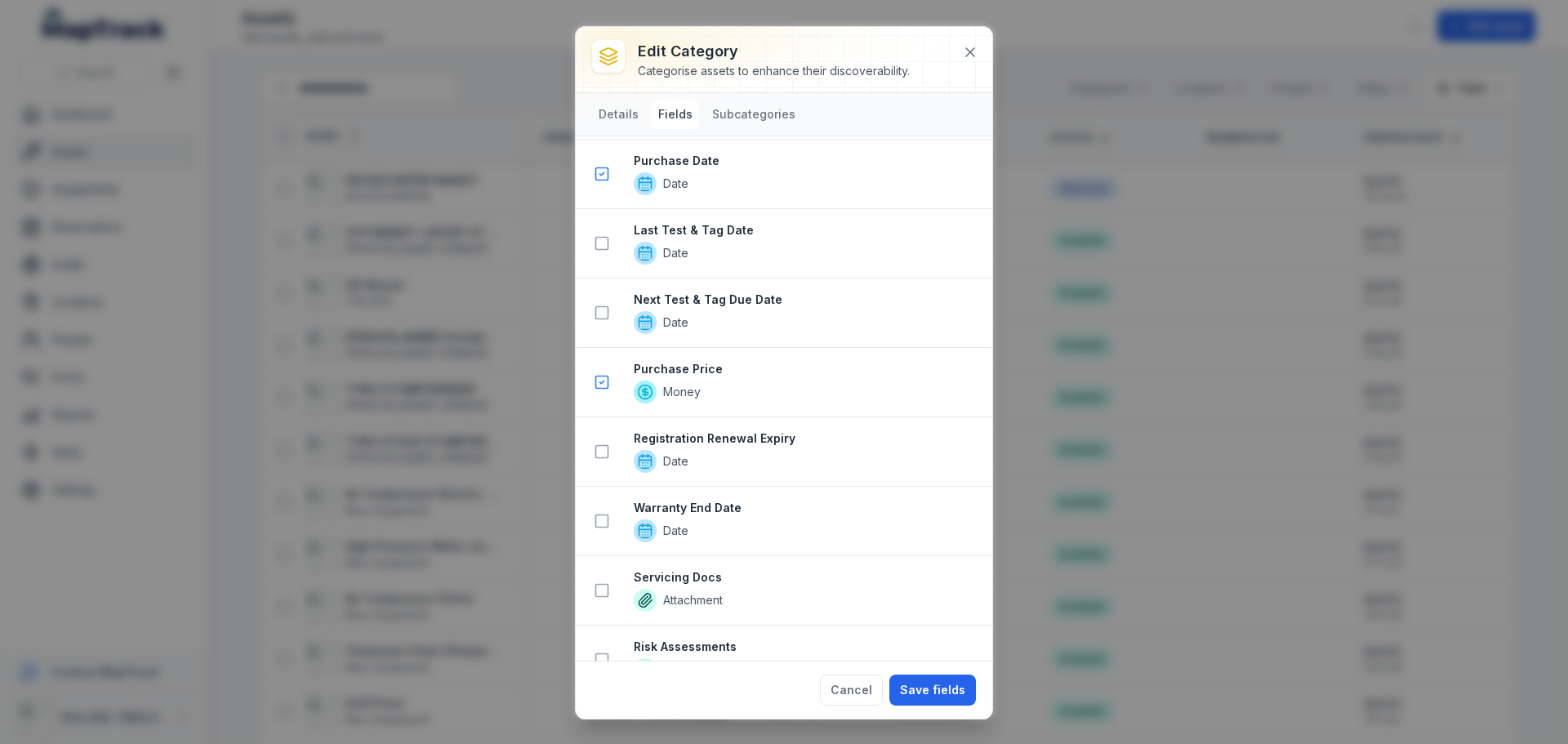
click at [958, 246] on span "Date" at bounding box center [806, 253] width 344 height 23
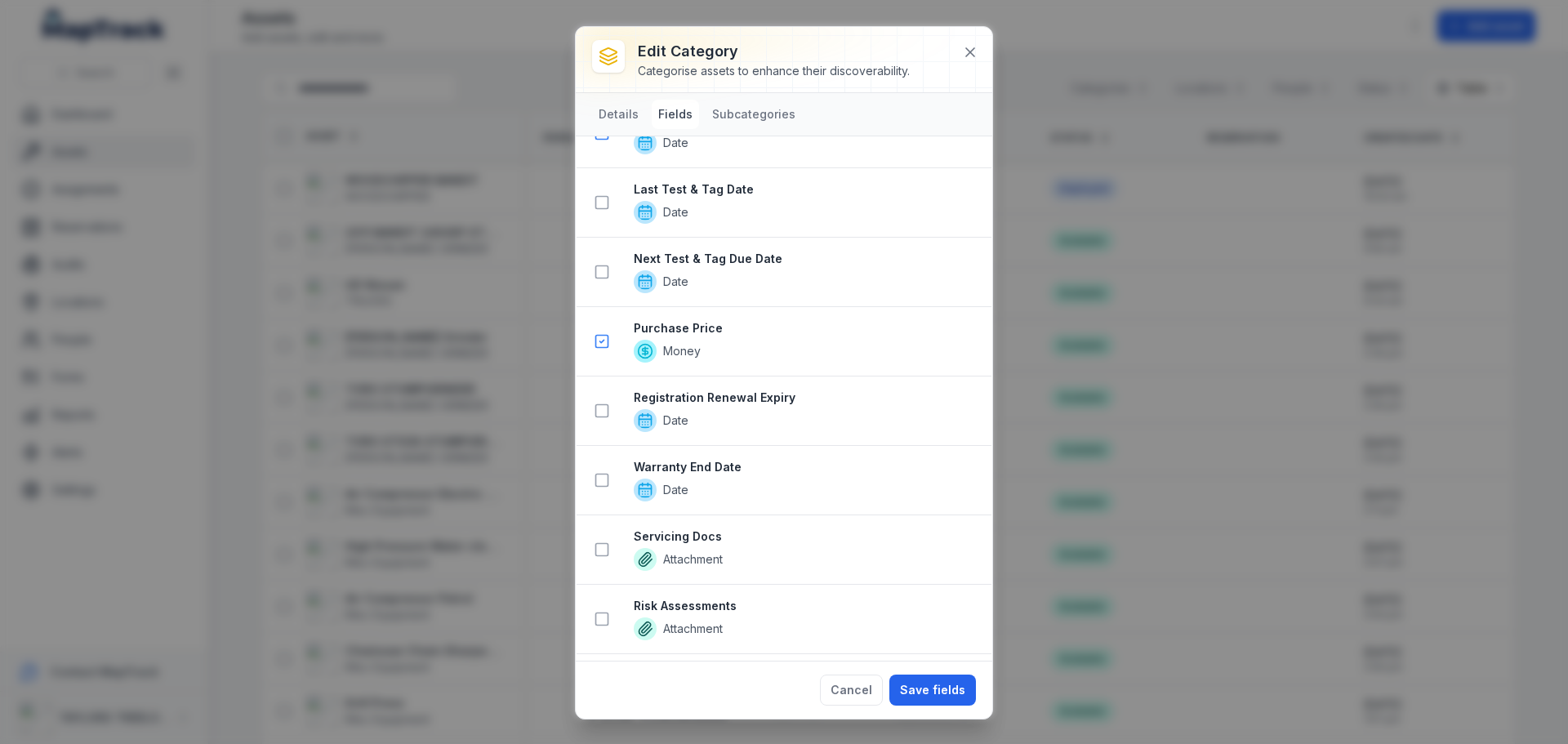
scroll to position [1389, 0]
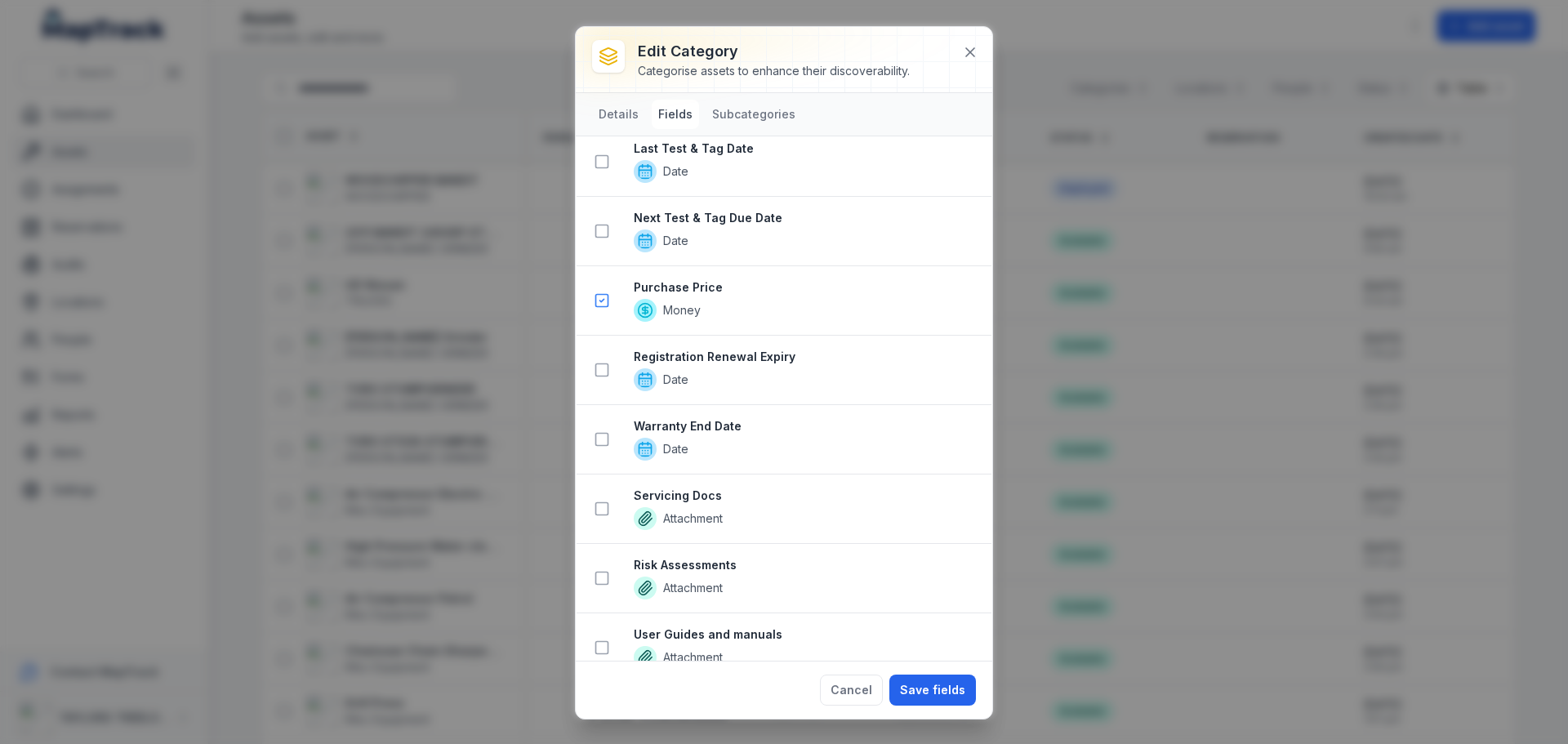
click at [853, 454] on span "Date" at bounding box center [806, 448] width 344 height 23
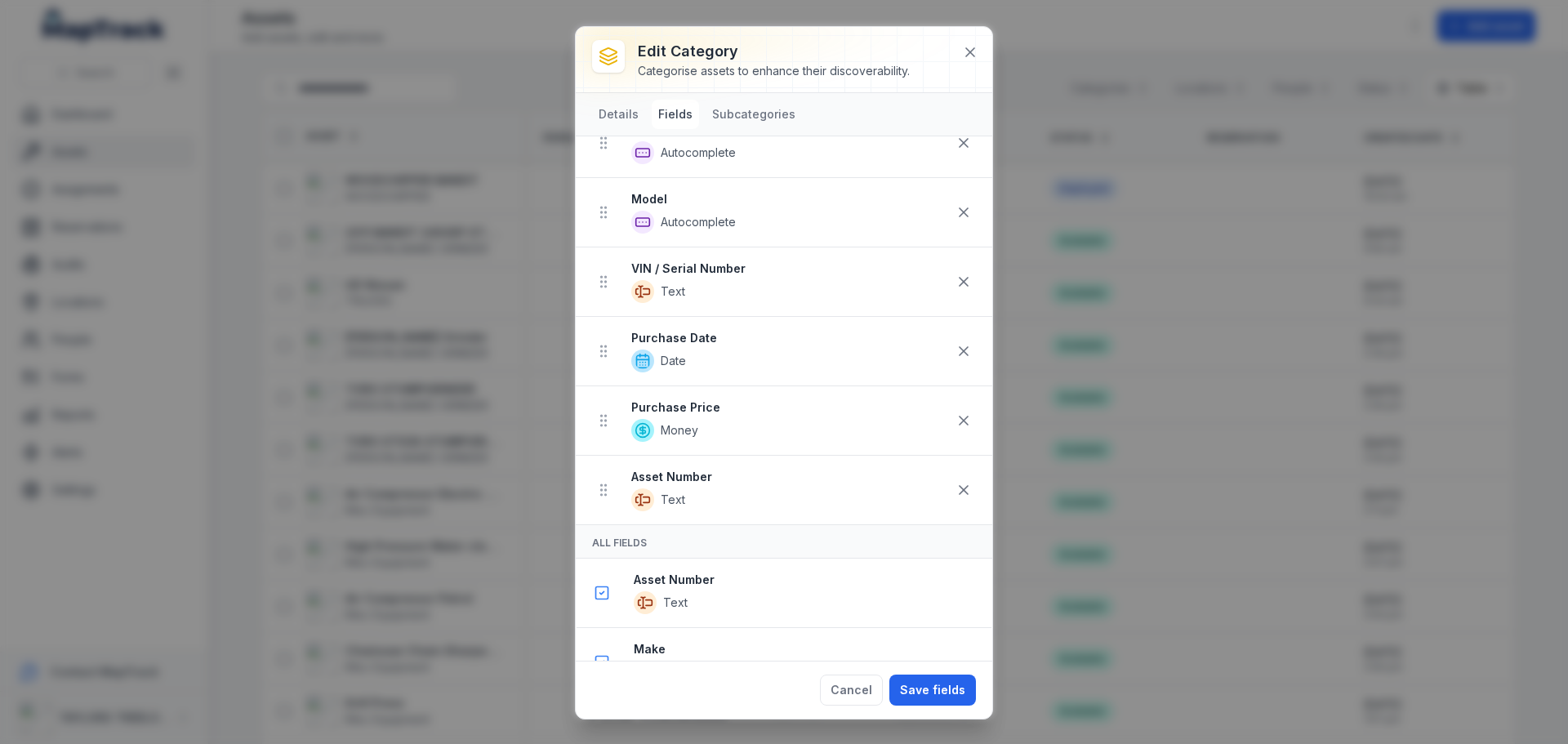
scroll to position [42, 0]
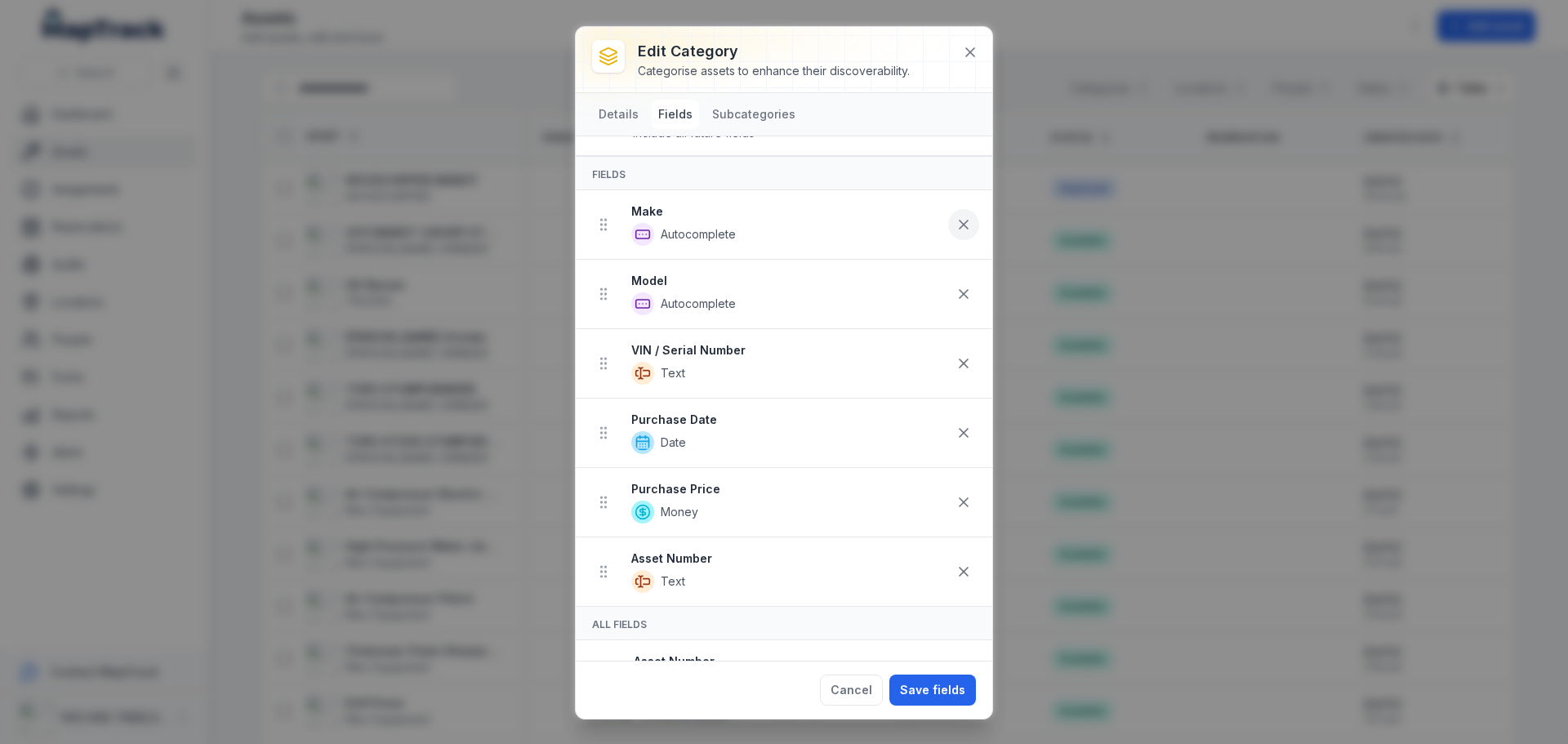
click at [959, 224] on icon at bounding box center [963, 225] width 8 height 8
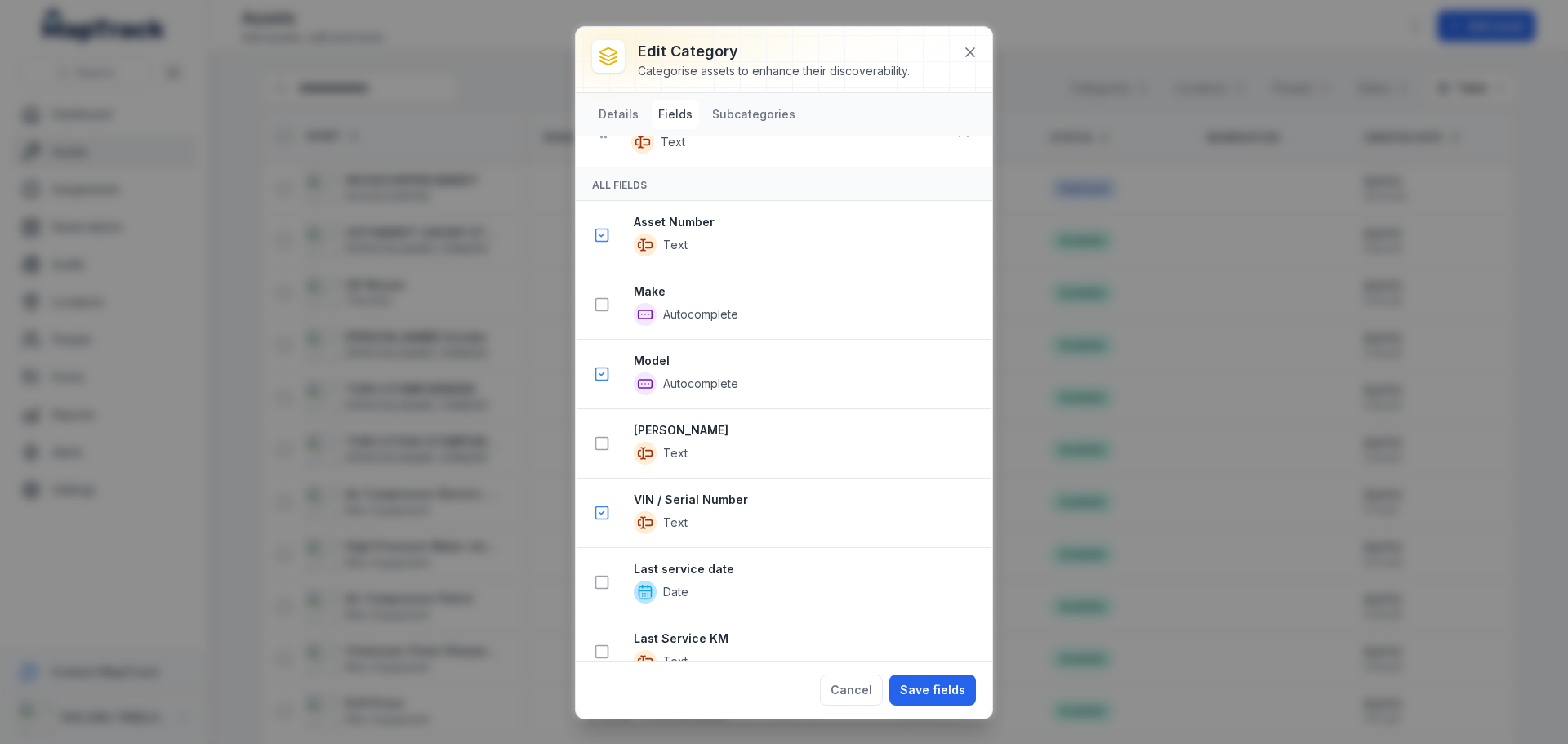
scroll to position [451, 0]
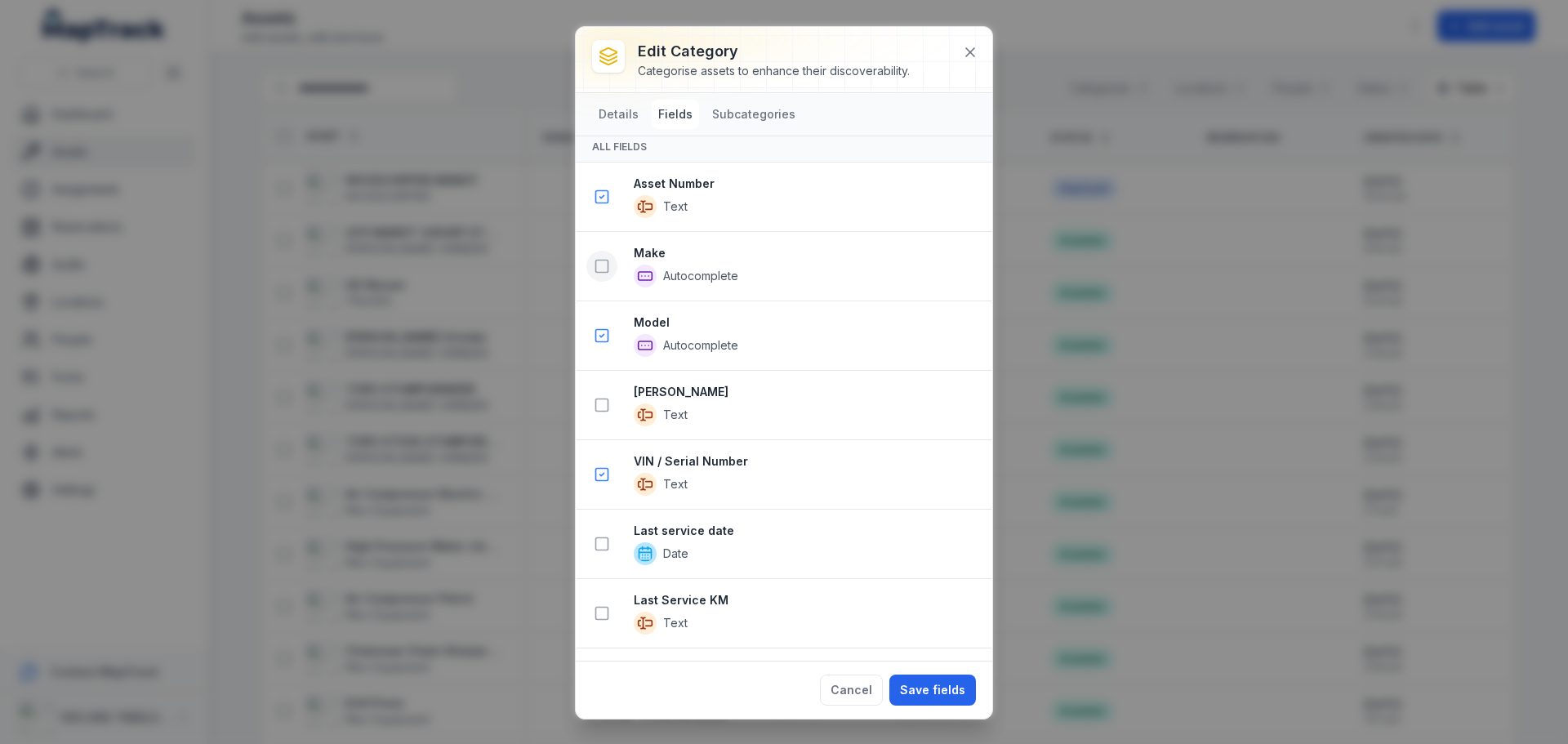
click at [603, 263] on icon at bounding box center [602, 266] width 17 height 17
click at [935, 691] on button "Save fields" at bounding box center [933, 691] width 87 height 31
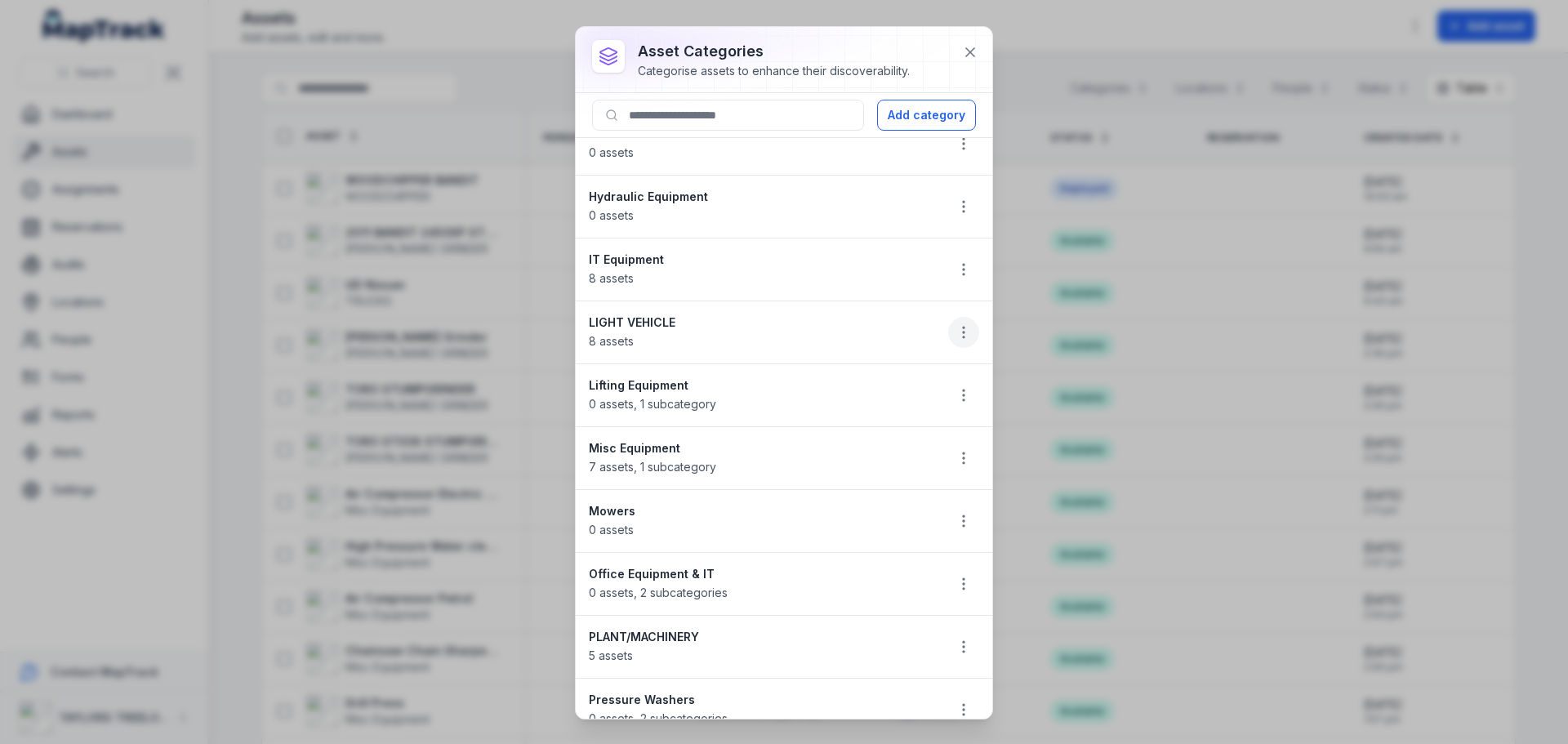
click at [956, 330] on icon "button" at bounding box center [964, 332] width 17 height 17
click at [830, 376] on div "Edit" at bounding box center [869, 376] width 183 height 29
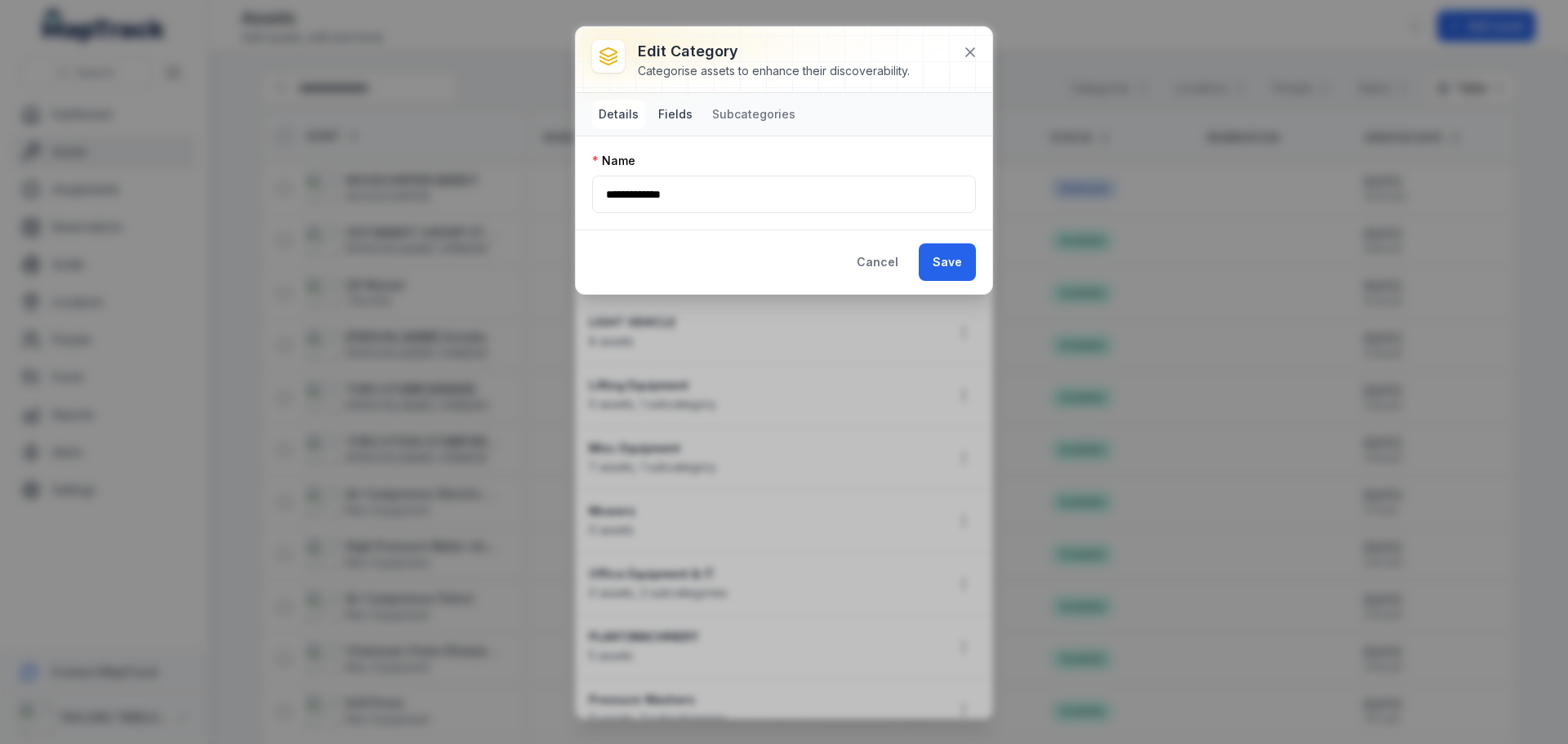
click at [678, 112] on button "Fields" at bounding box center [675, 114] width 47 height 29
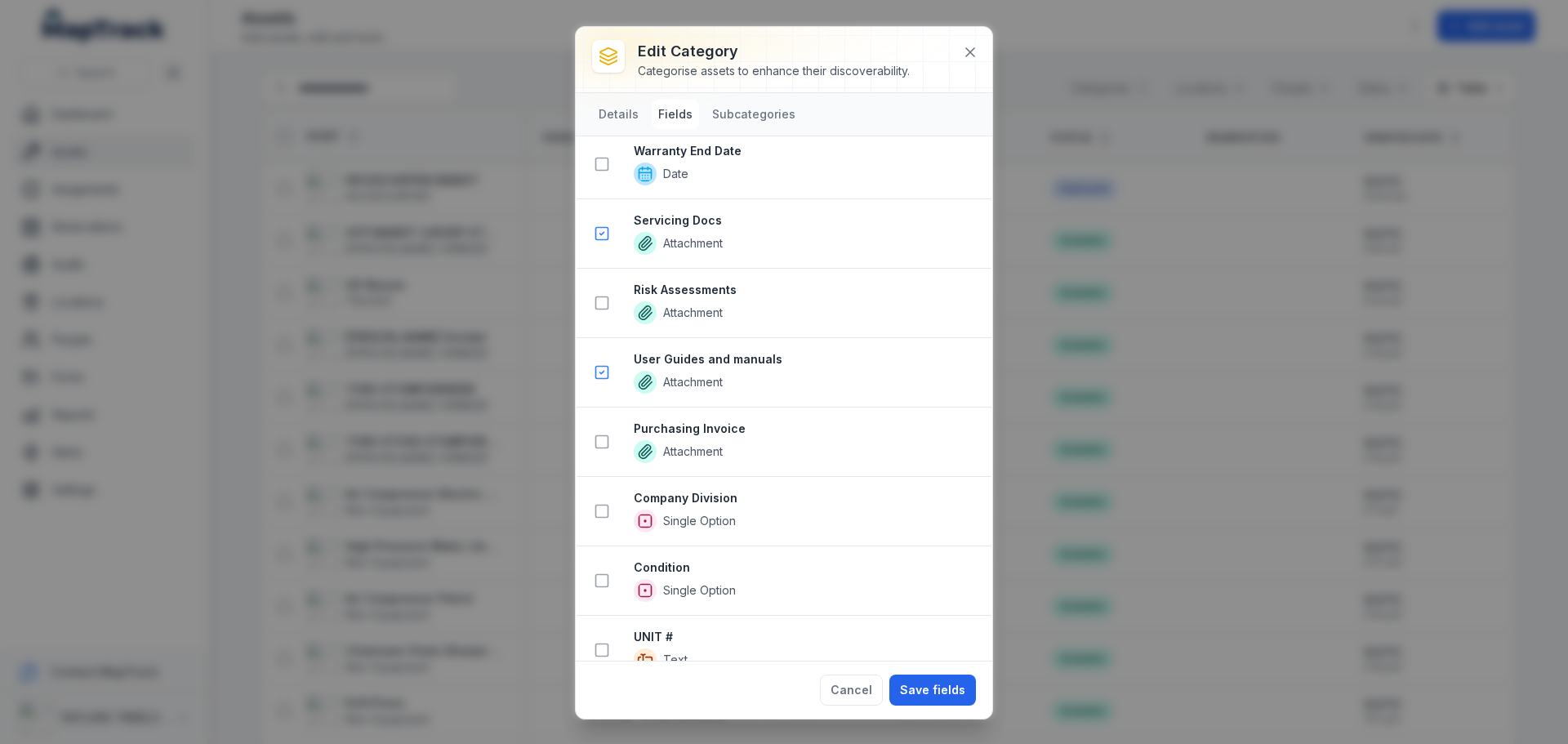
scroll to position [2174, 0]
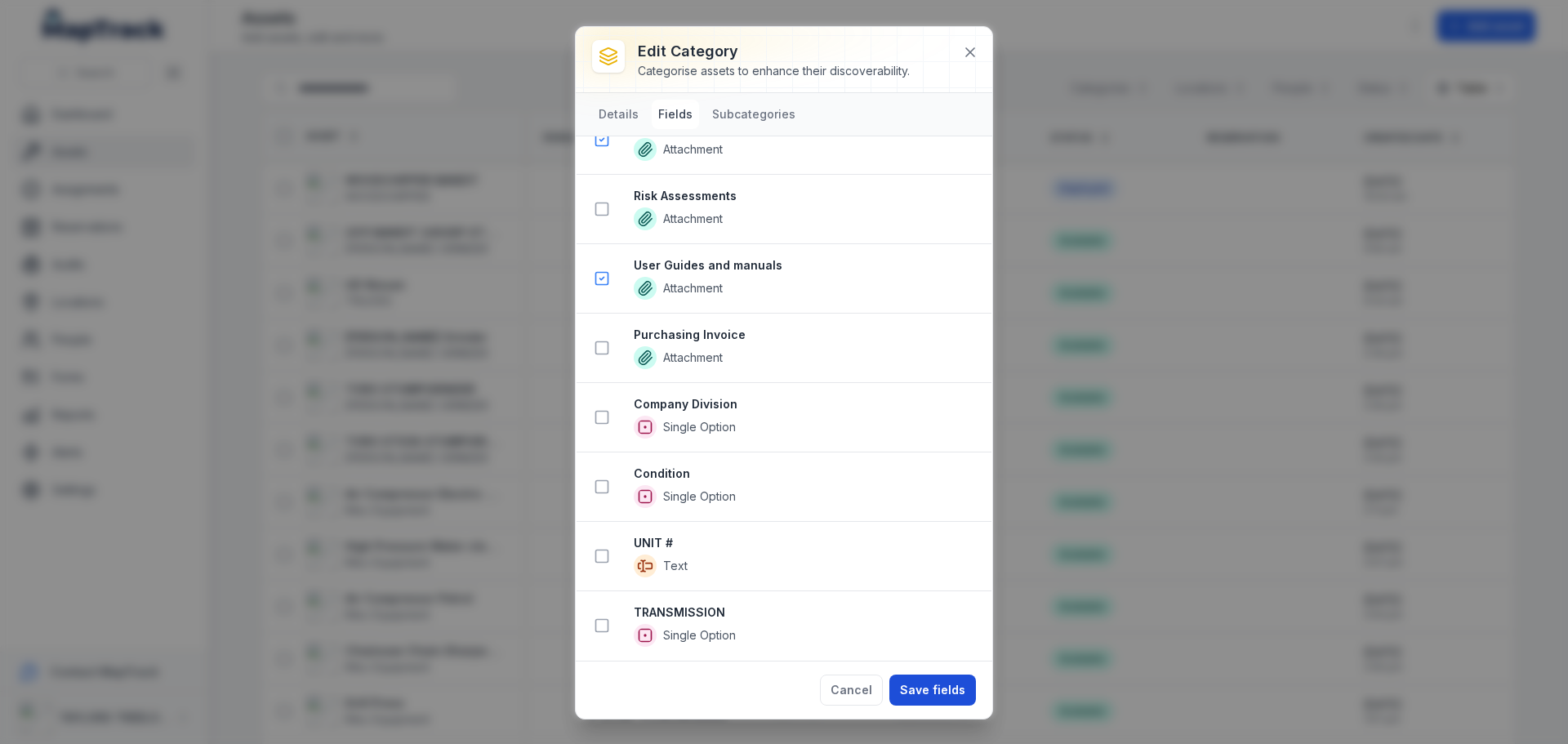
click at [932, 691] on button "Save fields" at bounding box center [933, 691] width 87 height 31
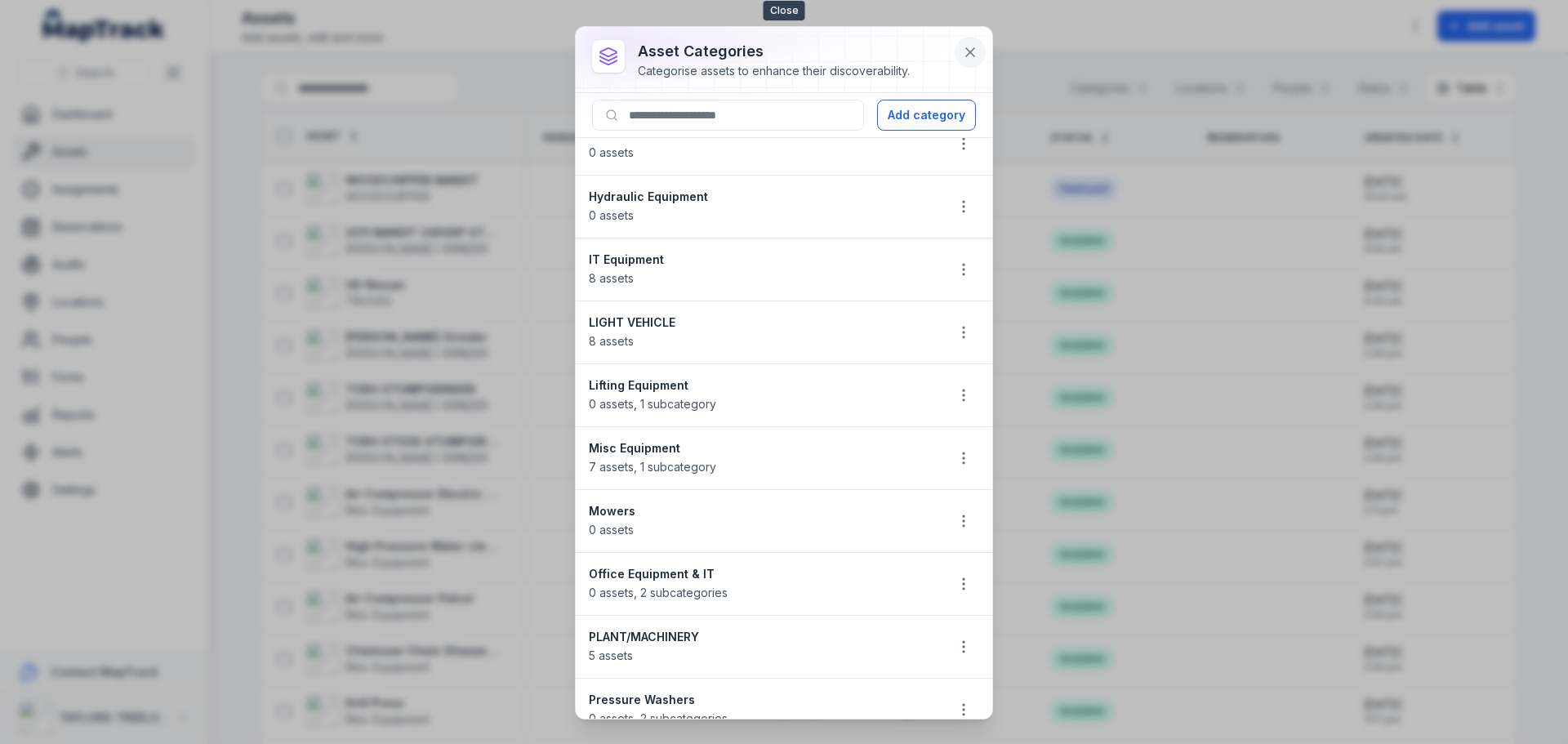
click at [961, 47] on button at bounding box center [970, 52] width 31 height 31
